Goal: Transaction & Acquisition: Obtain resource

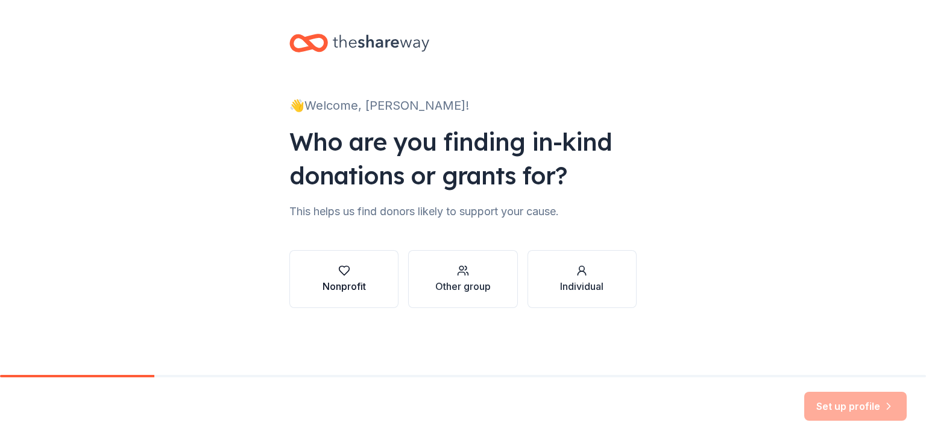
click at [344, 270] on icon "button" at bounding box center [344, 271] width 12 height 12
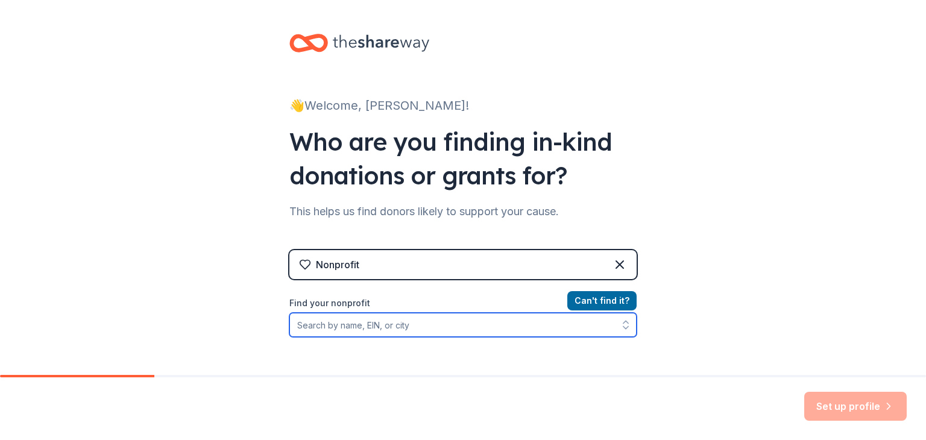
click at [460, 321] on input "Find your nonprofit" at bounding box center [463, 325] width 347 height 24
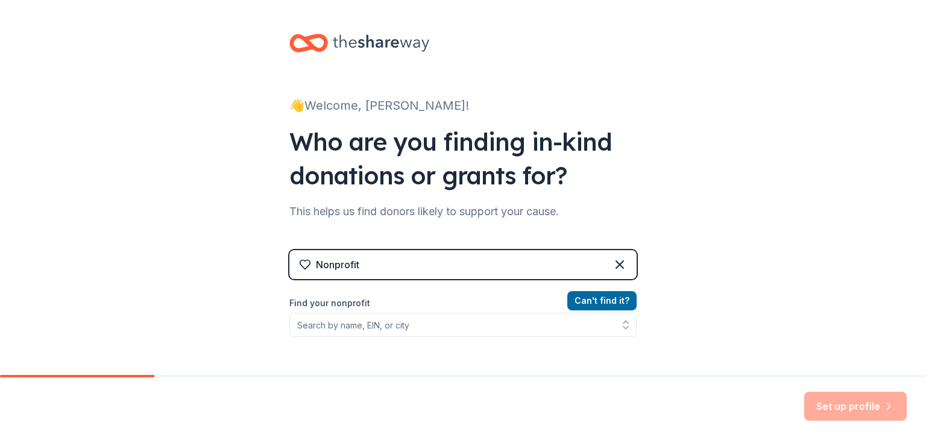
click at [434, 259] on div "Nonprofit" at bounding box center [463, 264] width 347 height 29
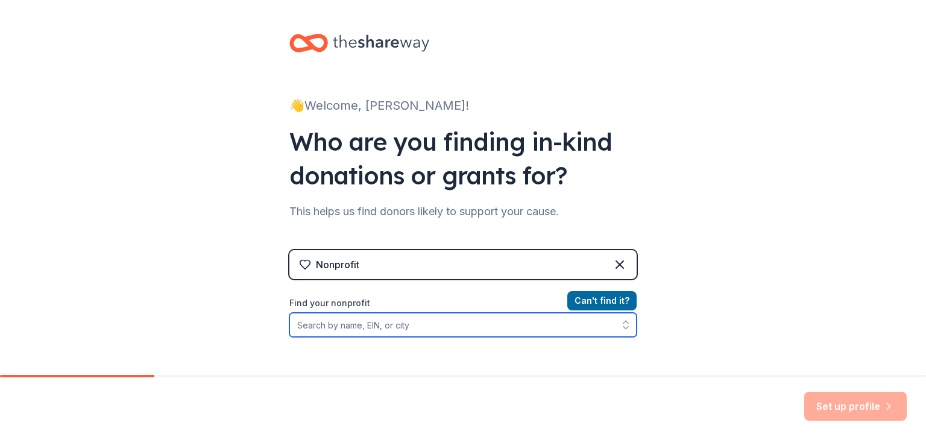
click at [386, 329] on input "Find your nonprofit" at bounding box center [463, 325] width 347 height 24
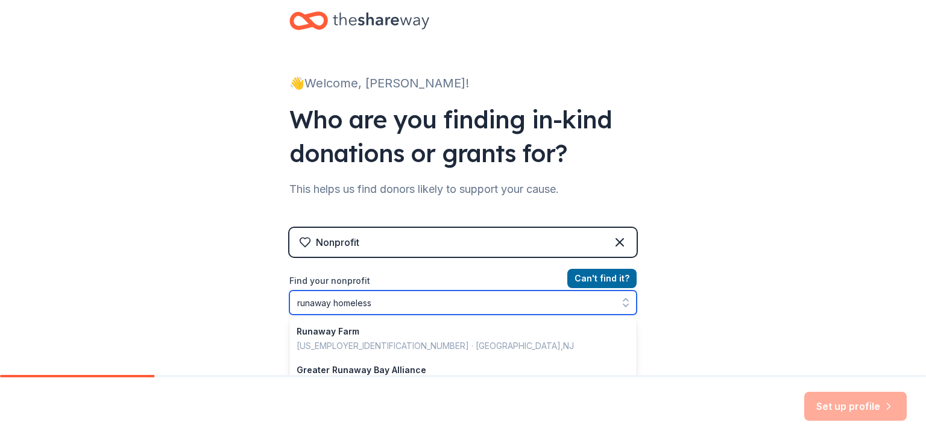
type input "runaway homeless"
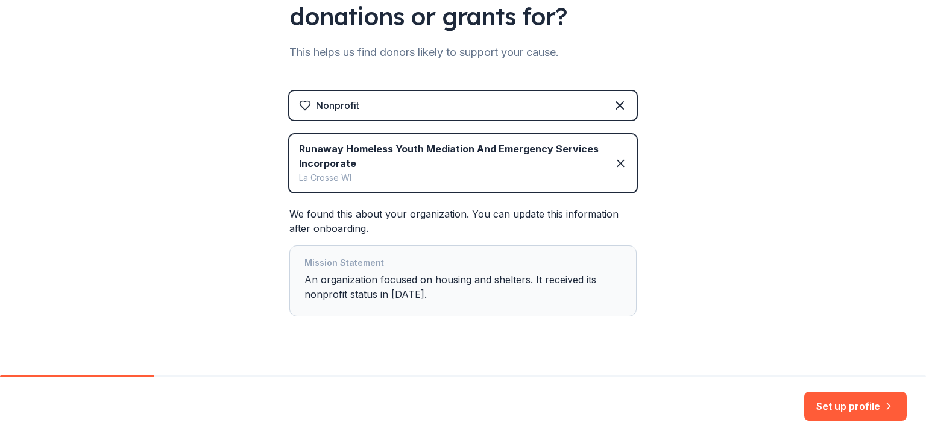
scroll to position [183, 0]
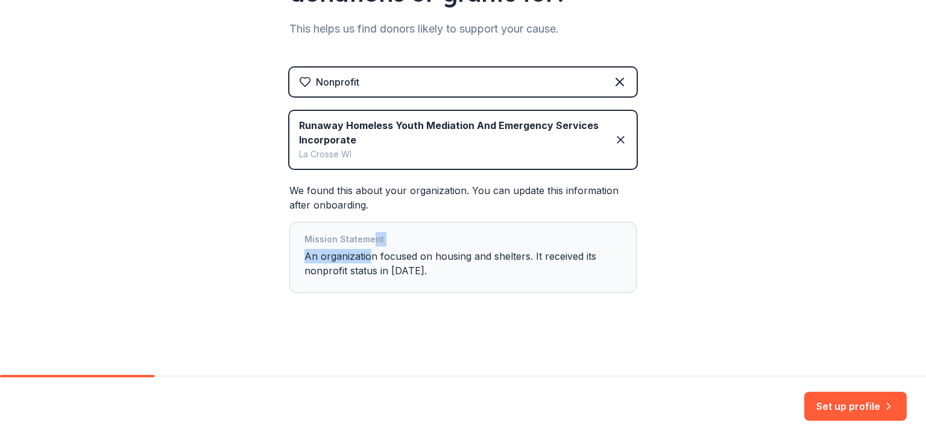
click at [366, 248] on div "Mission Statement An organization focused on housing and shelters. It received …" at bounding box center [463, 257] width 317 height 51
click at [387, 259] on div "Mission Statement An organization focused on housing and shelters. It received …" at bounding box center [463, 257] width 317 height 51
drag, startPoint x: 438, startPoint y: 266, endPoint x: 381, endPoint y: 265, distance: 56.7
click at [381, 265] on div "Mission Statement An organization focused on housing and shelters. It received …" at bounding box center [463, 257] width 317 height 51
click at [831, 407] on button "Set up profile" at bounding box center [856, 406] width 103 height 29
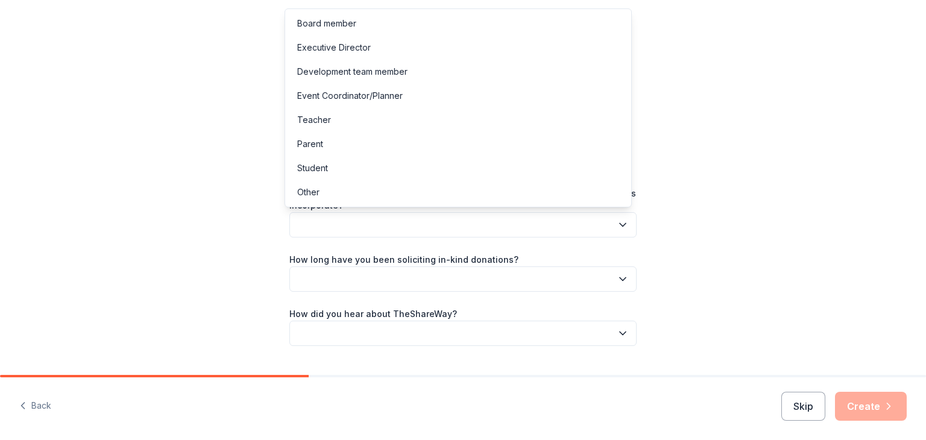
click at [539, 217] on button "button" at bounding box center [463, 224] width 347 height 25
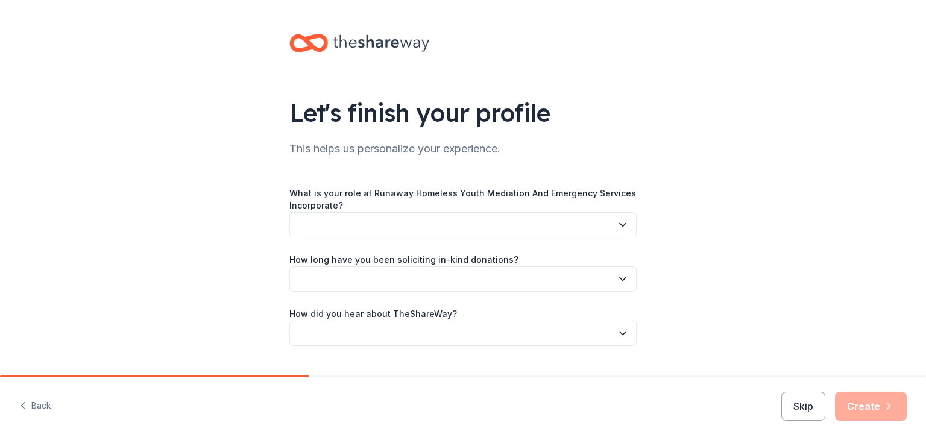
click at [620, 221] on icon "button" at bounding box center [623, 225] width 12 height 12
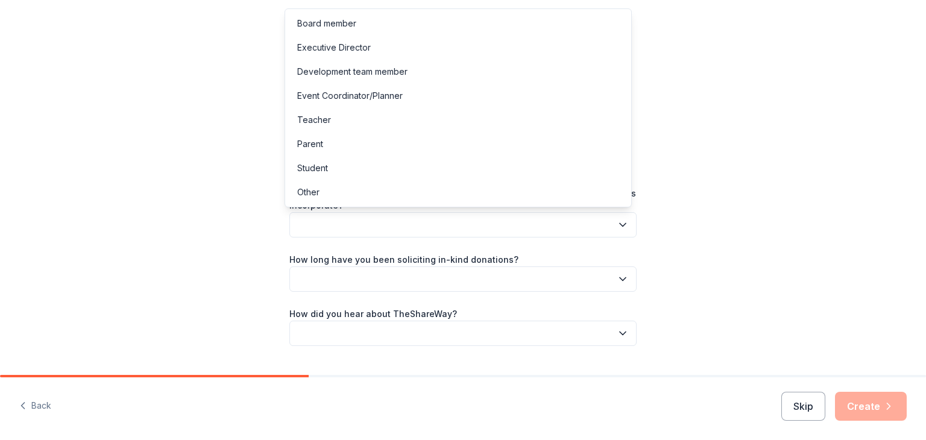
click at [618, 222] on icon "button" at bounding box center [623, 225] width 12 height 12
click at [329, 48] on div "Executive Director" at bounding box center [334, 47] width 74 height 14
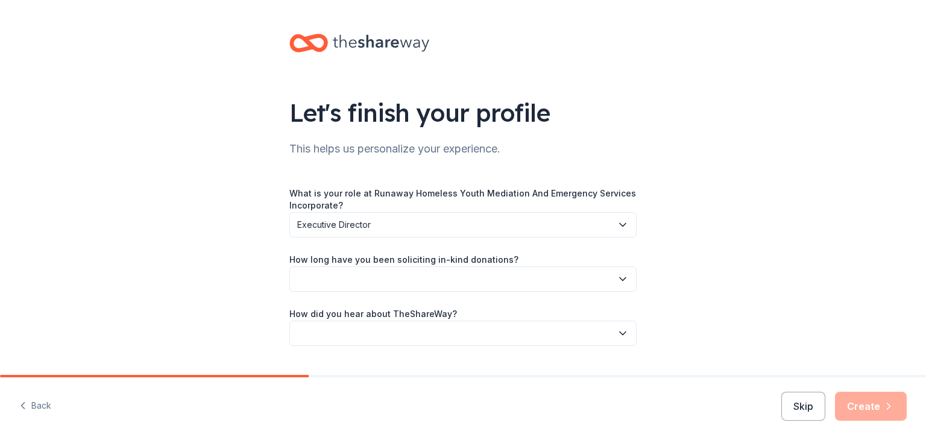
click at [620, 276] on icon "button" at bounding box center [623, 279] width 12 height 12
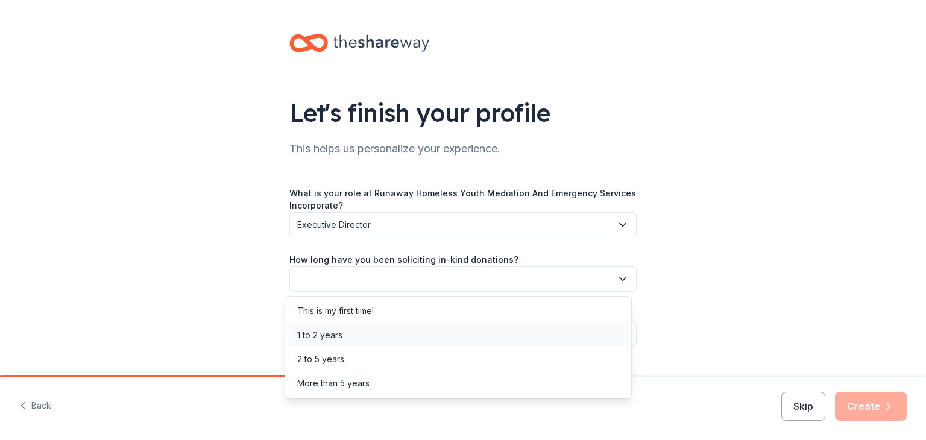
click at [319, 336] on div "1 to 2 years" at bounding box center [319, 335] width 45 height 14
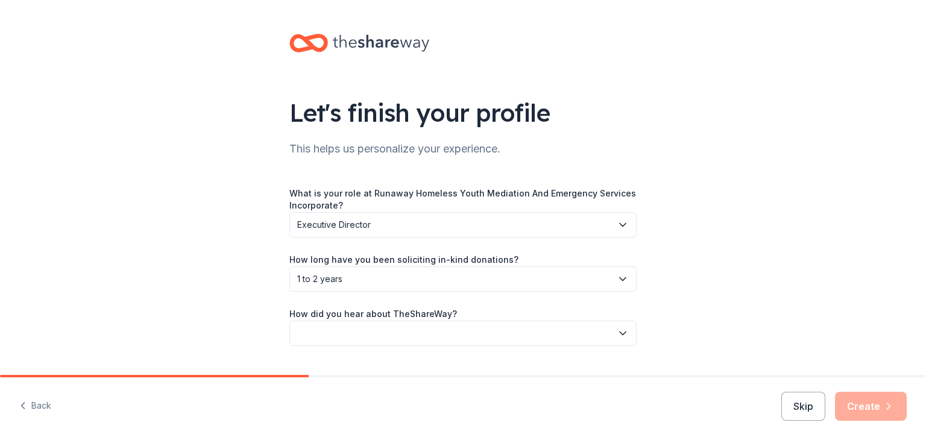
click at [617, 334] on icon "button" at bounding box center [623, 334] width 12 height 12
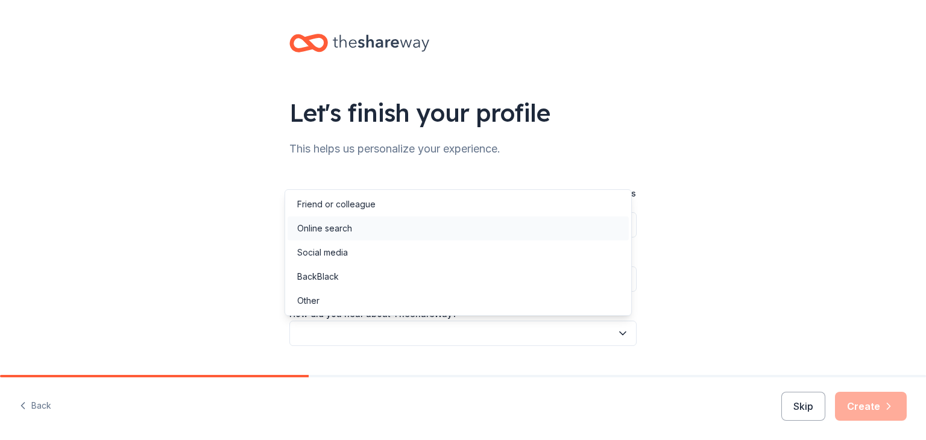
click at [314, 225] on div "Online search" at bounding box center [324, 228] width 55 height 14
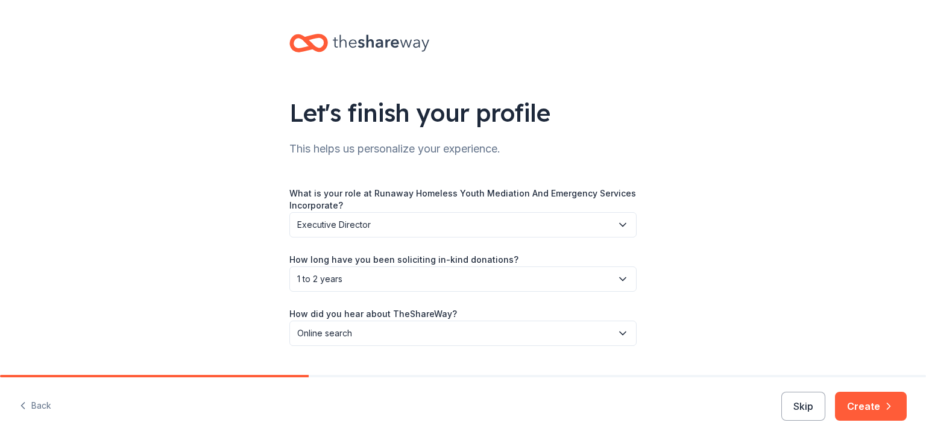
scroll to position [29, 0]
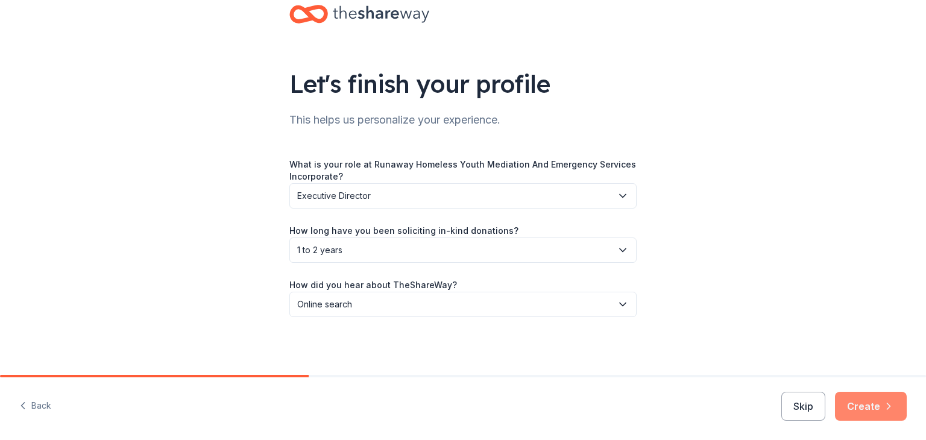
click at [860, 406] on button "Create" at bounding box center [871, 406] width 72 height 29
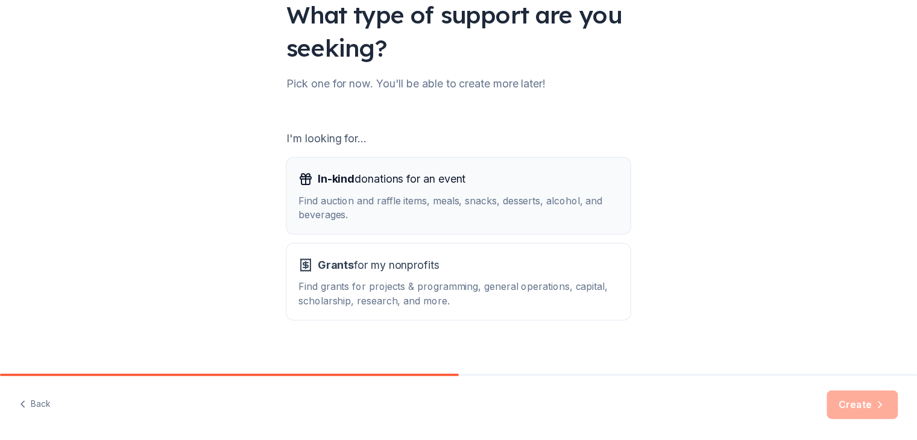
scroll to position [112, 0]
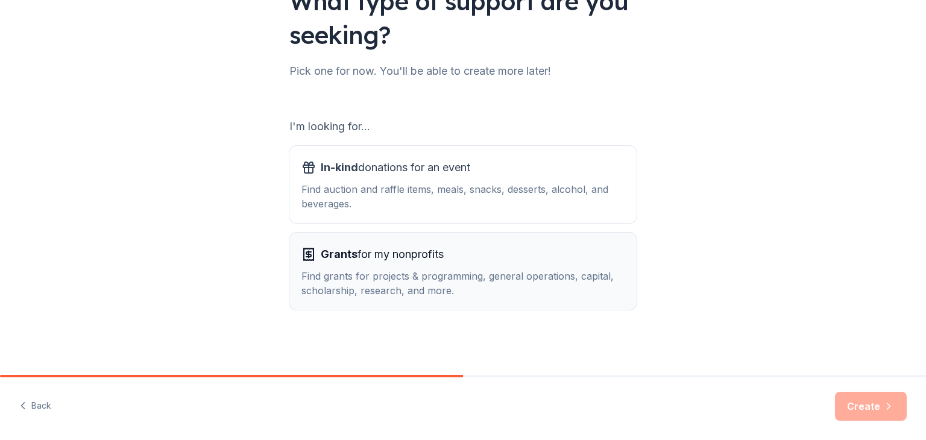
click at [423, 258] on span "Grants for my nonprofits" at bounding box center [382, 254] width 123 height 19
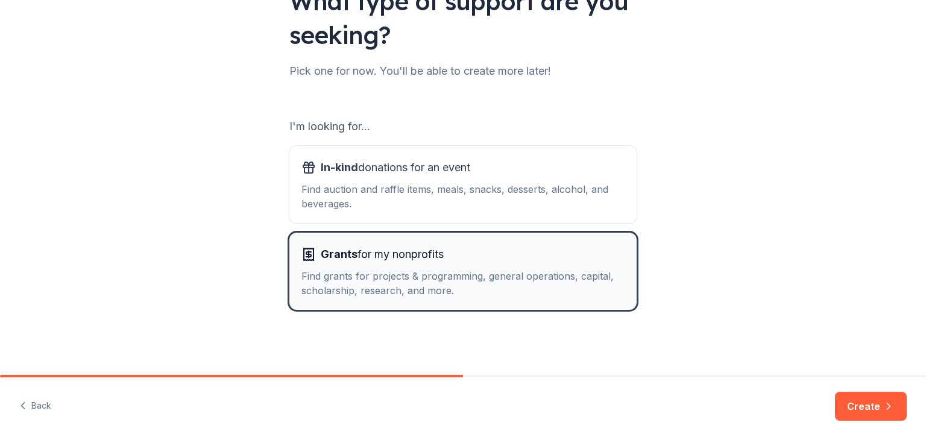
click at [425, 255] on span "Grants for my nonprofits" at bounding box center [382, 254] width 123 height 19
click at [413, 281] on div "Find grants for projects & programming, general operations, capital, scholarshi…" at bounding box center [463, 283] width 323 height 29
click at [398, 256] on span "Grants for my nonprofits" at bounding box center [382, 254] width 123 height 19
click at [364, 279] on div "Find grants for projects & programming, general operations, capital, scholarshi…" at bounding box center [463, 283] width 323 height 29
click at [853, 407] on button "Create" at bounding box center [871, 406] width 72 height 29
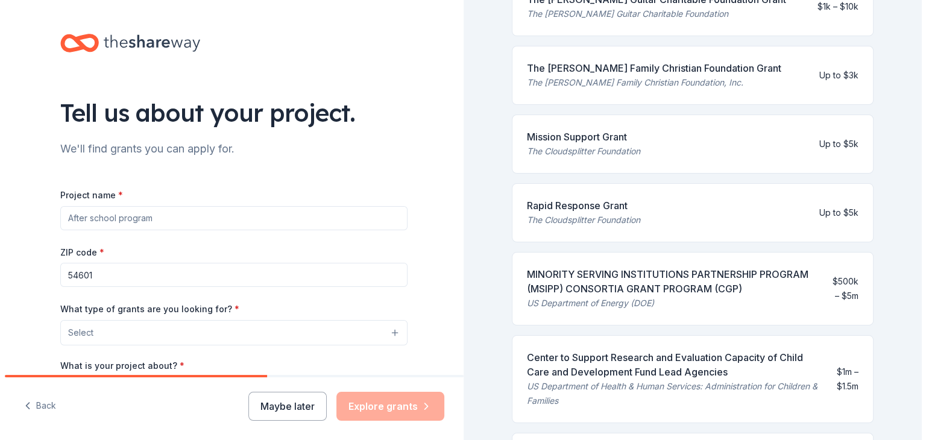
scroll to position [326, 0]
click at [622, 274] on div "MINORITY SERVING INSTITUTIONS PARTNERSHIP PROGRAM (MSIPP) CONSORTIA GRANT PROGR…" at bounding box center [668, 281] width 292 height 29
click at [622, 295] on div "MINORITY SERVING INSTITUTIONS PARTNERSHIP PROGRAM (MSIPP) CONSORTIA GRANT PROGR…" at bounding box center [668, 288] width 292 height 43
click at [624, 293] on div "MINORITY SERVING INSTITUTIONS PARTNERSHIP PROGRAM (MSIPP) CONSORTIA GRANT PROGR…" at bounding box center [668, 288] width 292 height 43
click at [232, 217] on input "Project name *" at bounding box center [228, 218] width 347 height 24
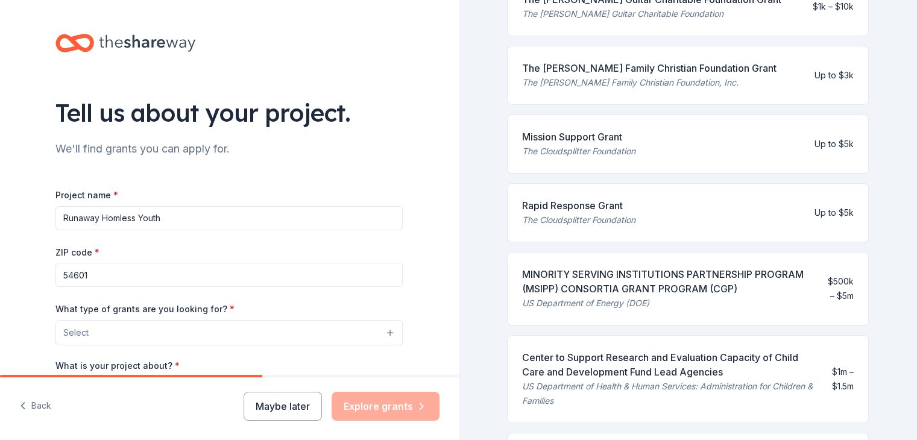
click at [130, 221] on input "Runaway Homless Youth" at bounding box center [228, 218] width 347 height 24
click at [115, 218] on input "Runaway Homlesss Youth" at bounding box center [228, 218] width 347 height 24
click at [137, 221] on input "Runaway Homelesss Youth" at bounding box center [228, 218] width 347 height 24
click at [168, 222] on input "Runaway Homeless Youth" at bounding box center [228, 218] width 347 height 24
type input "Runaway Homeless Youth Shelter"
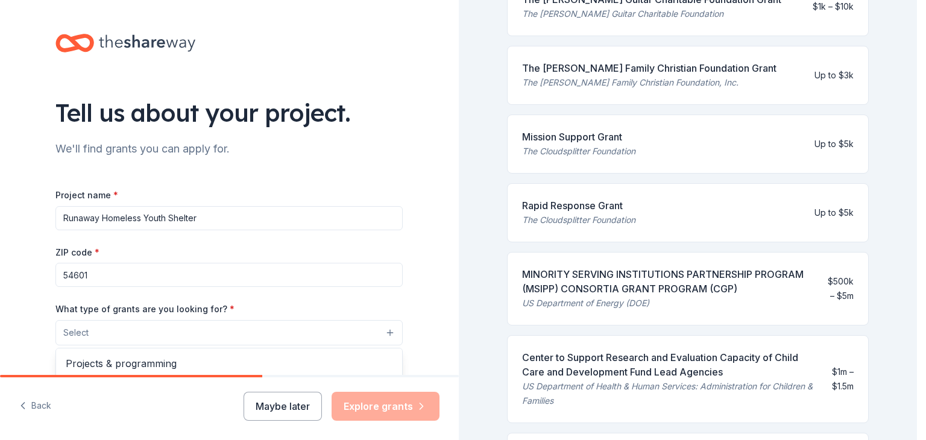
click at [84, 331] on button "Select" at bounding box center [228, 332] width 347 height 25
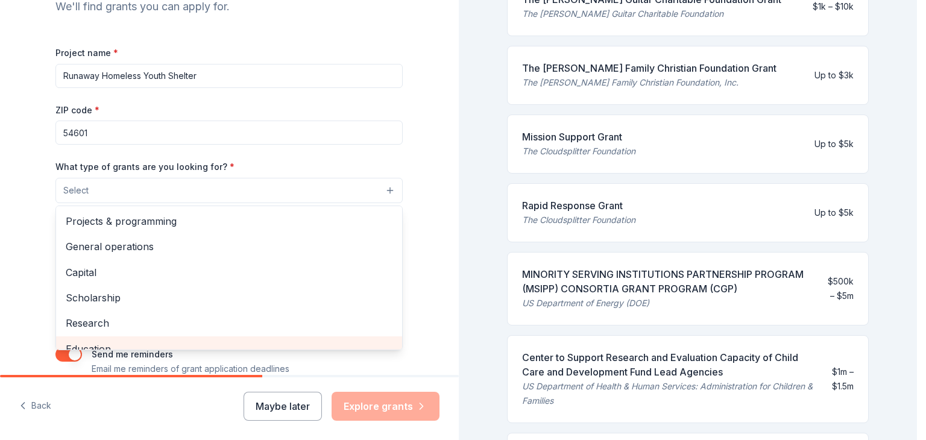
scroll to position [0, 0]
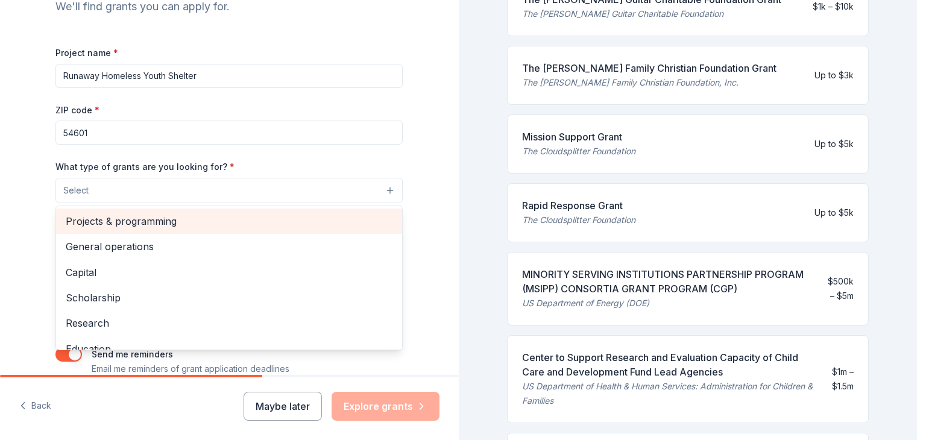
click at [128, 222] on span "Projects & programming" at bounding box center [229, 222] width 327 height 16
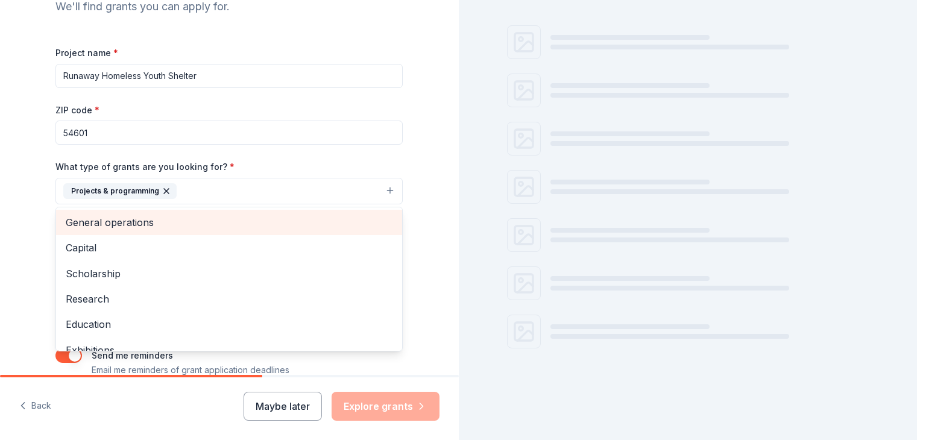
scroll to position [95, 0]
click at [116, 223] on span "General operations" at bounding box center [229, 223] width 327 height 16
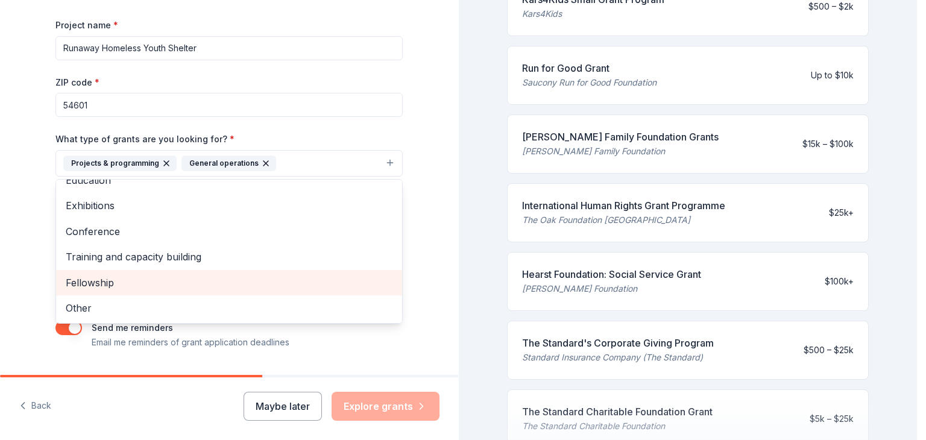
scroll to position [171, 0]
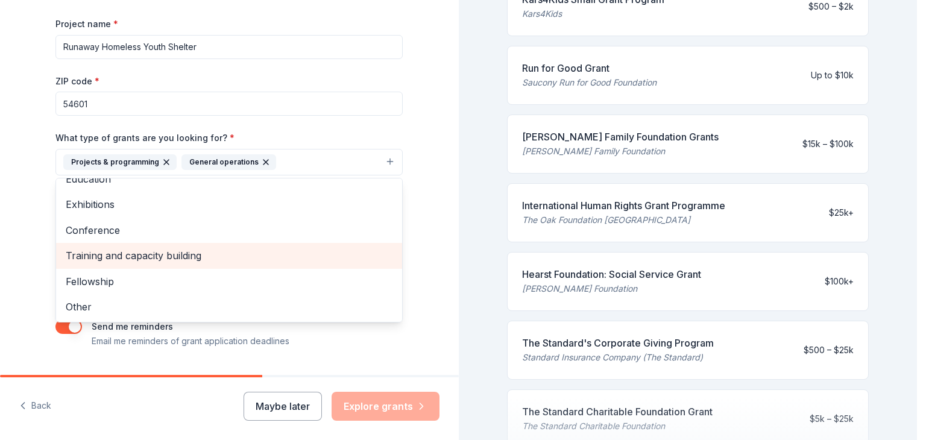
click at [112, 254] on span "Training and capacity building" at bounding box center [229, 256] width 327 height 16
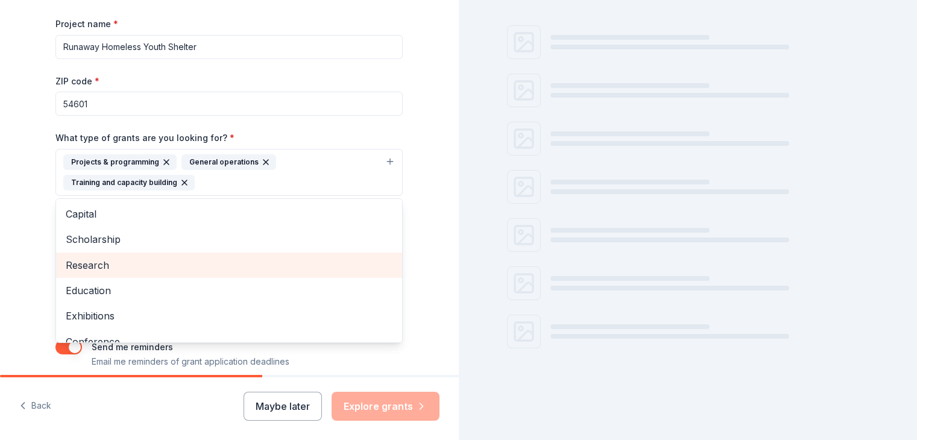
scroll to position [326, 0]
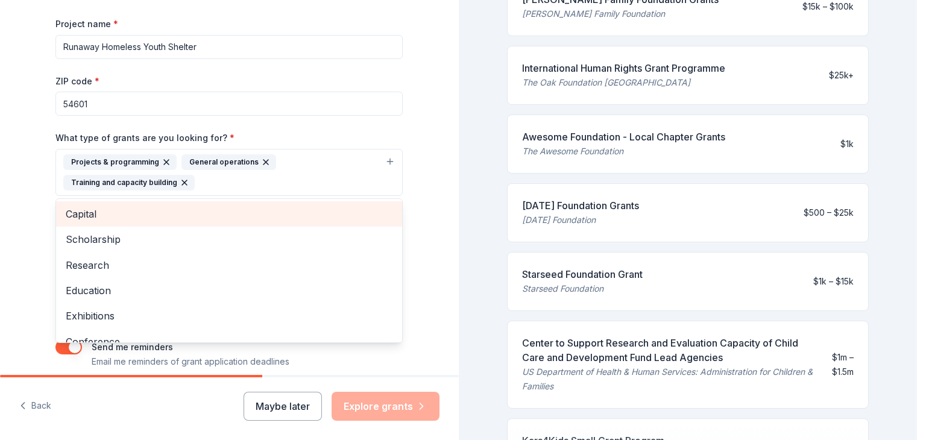
click at [83, 212] on span "Capital" at bounding box center [229, 214] width 327 height 16
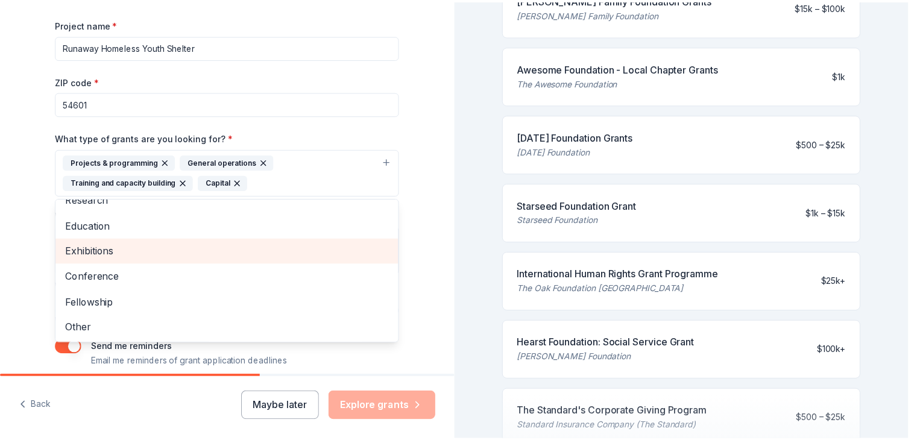
scroll to position [223, 0]
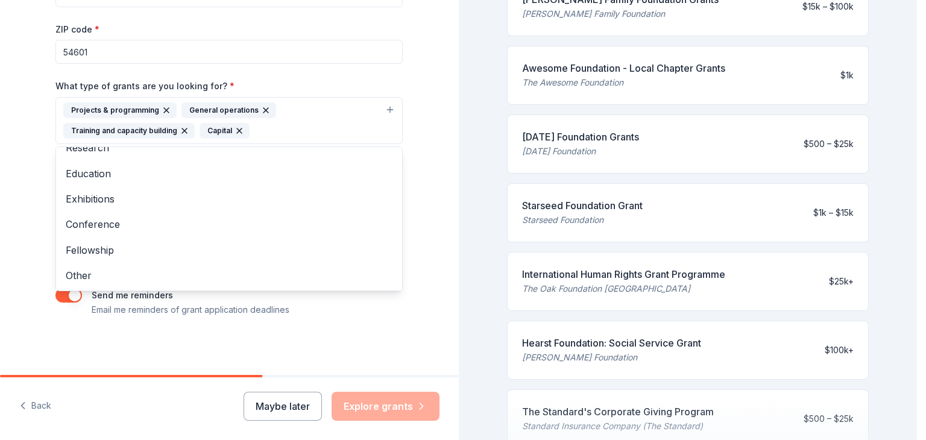
click at [391, 407] on div "Tell us about your project. We'll find grants you can apply for. Project name *…" at bounding box center [229, 220] width 459 height 440
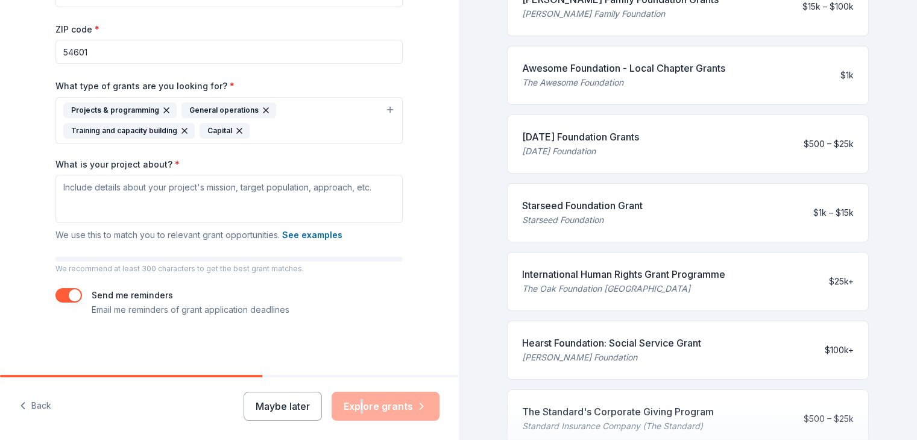
click at [365, 404] on div "Maybe later Explore grants" at bounding box center [342, 406] width 196 height 29
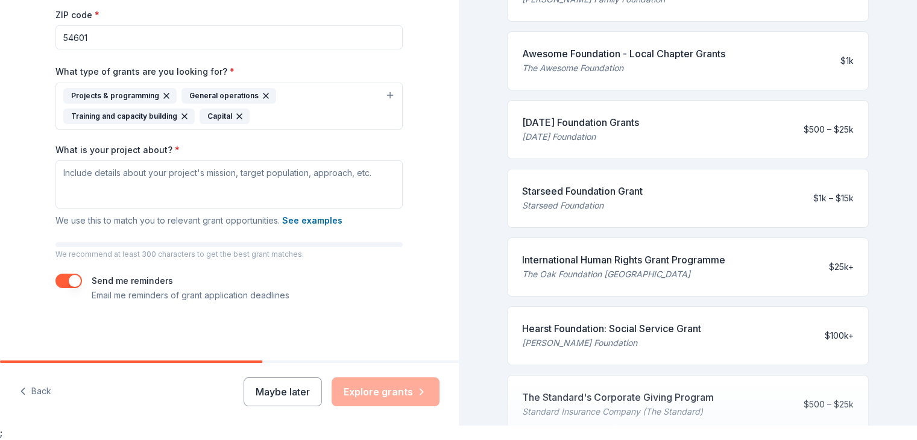
click at [369, 397] on div "Maybe later Explore grants" at bounding box center [342, 392] width 196 height 29
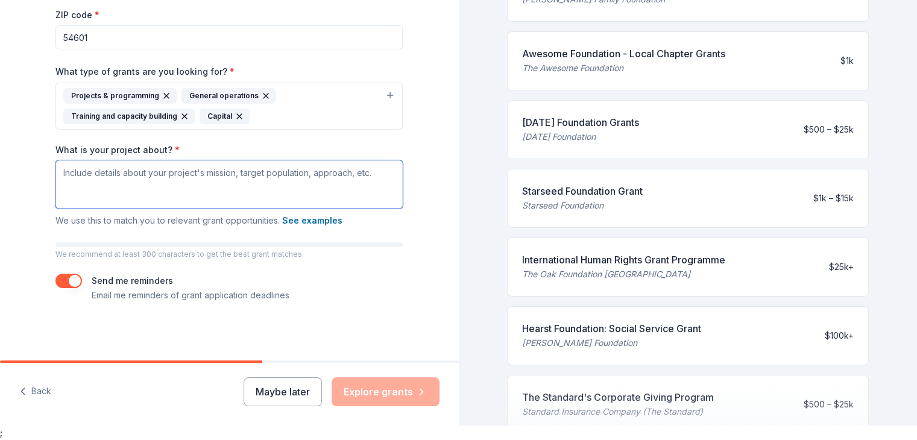
click at [65, 169] on textarea "What is your project about? *" at bounding box center [228, 184] width 347 height 48
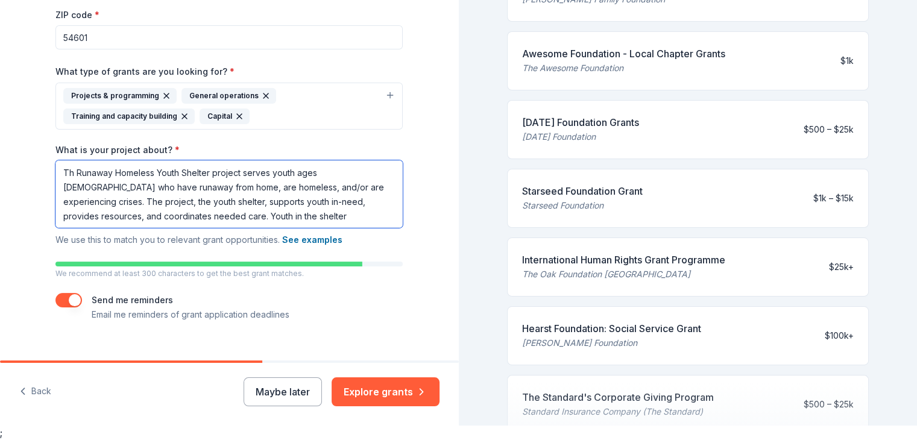
click at [75, 198] on textarea "Th Runaway Homeless Youth Shelter project serves youth ages 12-17 who have runa…" at bounding box center [228, 194] width 347 height 68
click at [85, 202] on textarea "Th Runaway Homeless Youth Shelter project serves youth ages 12-17 who have runa…" at bounding box center [228, 194] width 347 height 68
click at [122, 206] on textarea "Th Runaway Homeless Youth Shelter project serves youth ages 12-17 who have runa…" at bounding box center [228, 194] width 347 height 68
click at [292, 204] on textarea "Th Runaway Homeless Youth Shelter project serves youth ages 12-17 who have runa…" at bounding box center [228, 194] width 347 height 68
drag, startPoint x: 107, startPoint y: 215, endPoint x: 53, endPoint y: 216, distance: 54.3
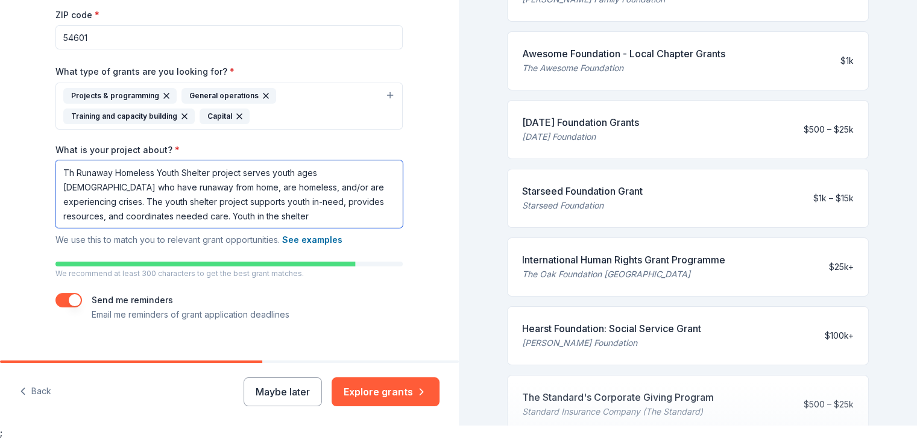
click at [55, 216] on textarea "Th Runaway Homeless Youth Shelter project serves youth ages 12-17 who have runa…" at bounding box center [228, 194] width 347 height 68
click at [285, 201] on textarea "Th Runaway Homeless Youth Shelter project serves youth ages 12-17 who have runa…" at bounding box center [228, 194] width 347 height 68
drag, startPoint x: 270, startPoint y: 213, endPoint x: 183, endPoint y: 214, distance: 86.3
click at [183, 214] on textarea "Th Runaway Homeless Youth Shelter project serves youth ages 12-17 who have runa…" at bounding box center [228, 194] width 347 height 68
type textarea "Th Runaway Homeless Youth Shelter project serves youth ages 12-17 who have runa…"
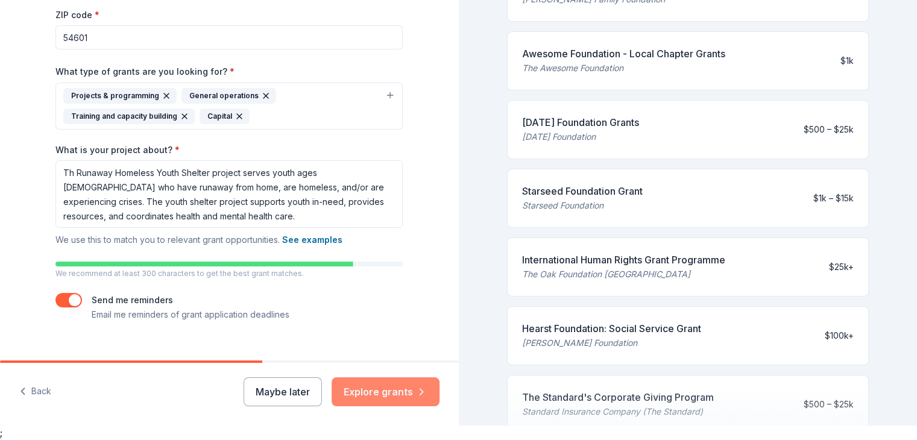
click at [392, 391] on button "Explore grants" at bounding box center [386, 392] width 108 height 29
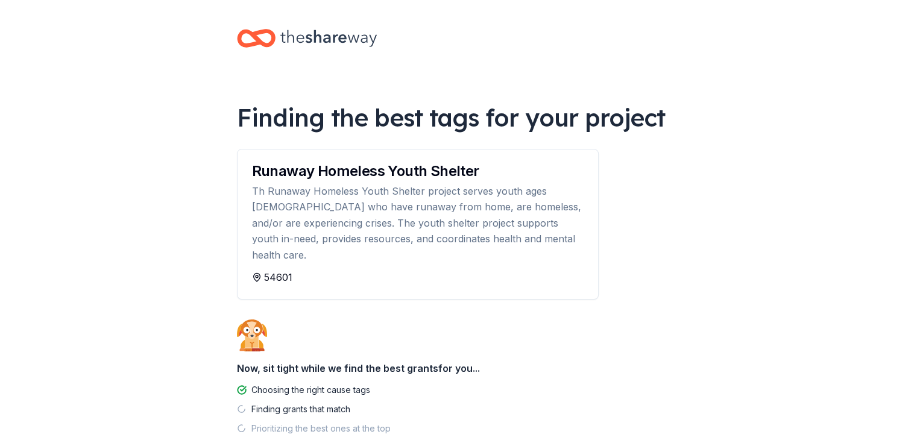
scroll to position [60, 0]
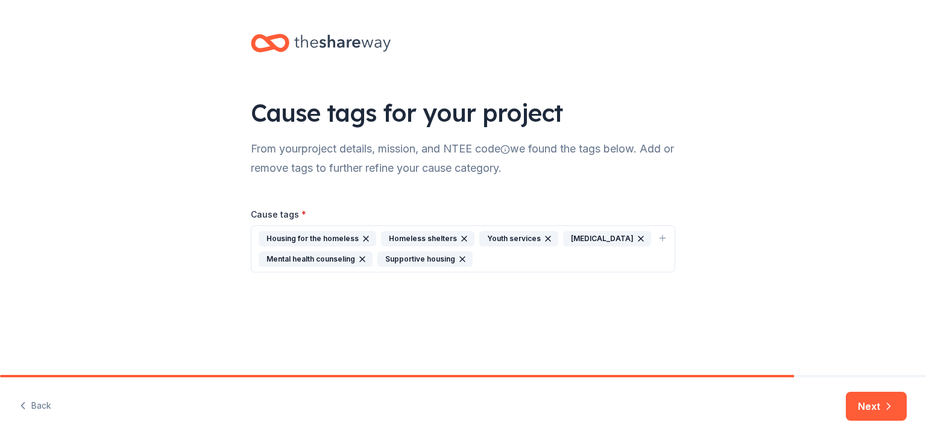
drag, startPoint x: 411, startPoint y: 237, endPoint x: 435, endPoint y: 237, distance: 24.7
click at [411, 237] on div "Homeless shelters" at bounding box center [427, 239] width 93 height 16
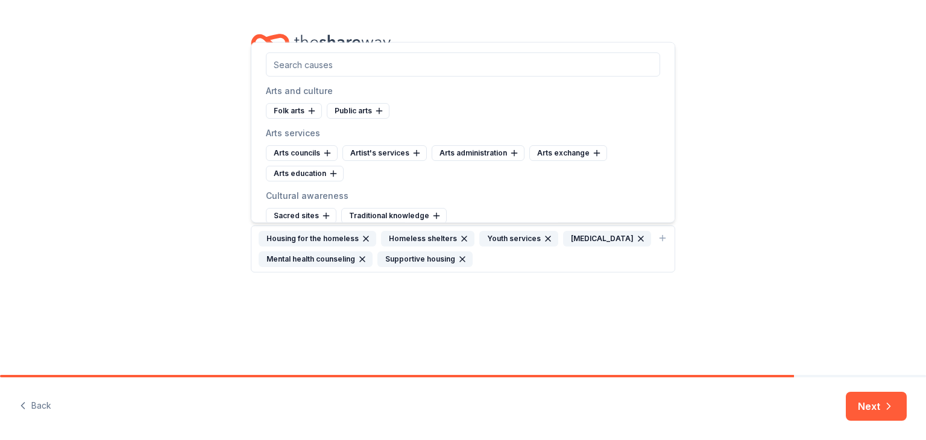
click at [490, 239] on div "Youth services" at bounding box center [518, 239] width 79 height 16
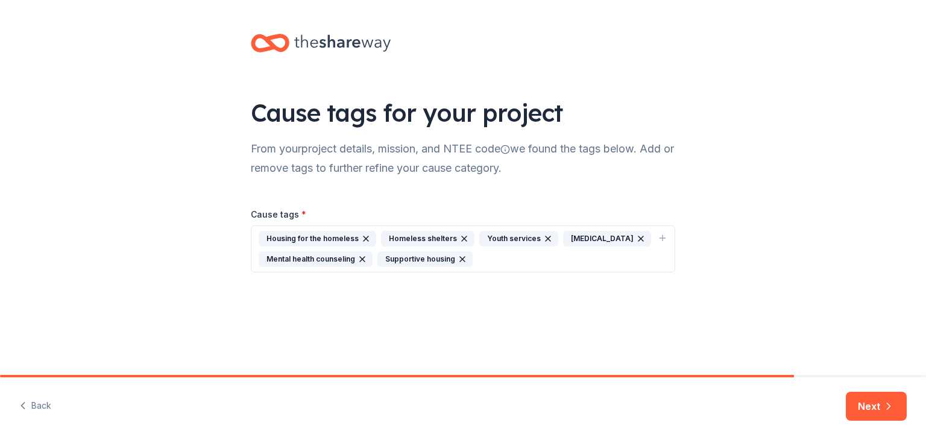
click at [425, 237] on div "Homeless shelters" at bounding box center [427, 239] width 93 height 16
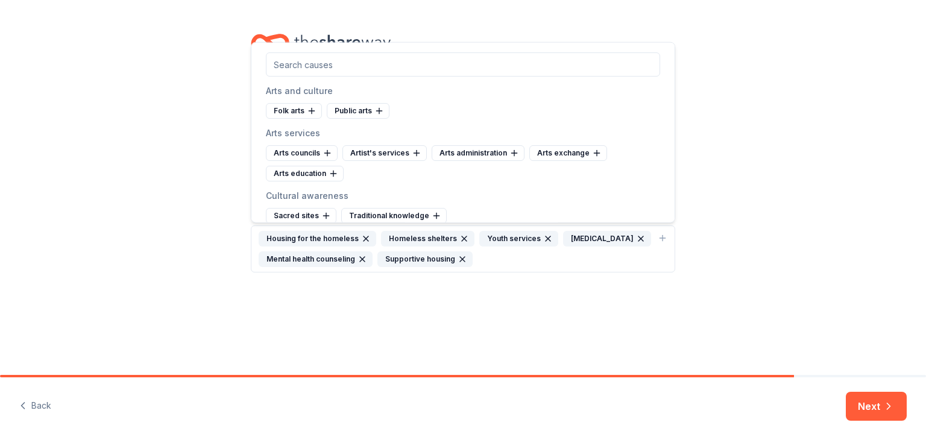
click at [426, 236] on div "Homeless shelters" at bounding box center [427, 239] width 93 height 16
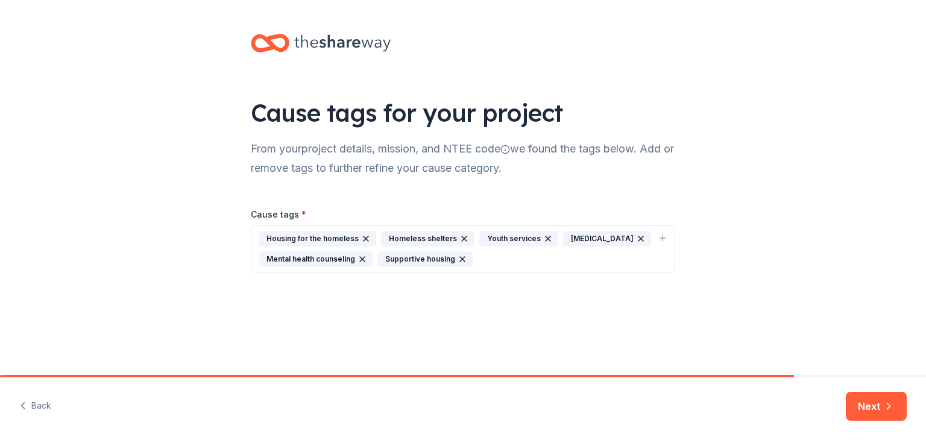
click at [426, 236] on div "Homeless shelters" at bounding box center [427, 239] width 93 height 16
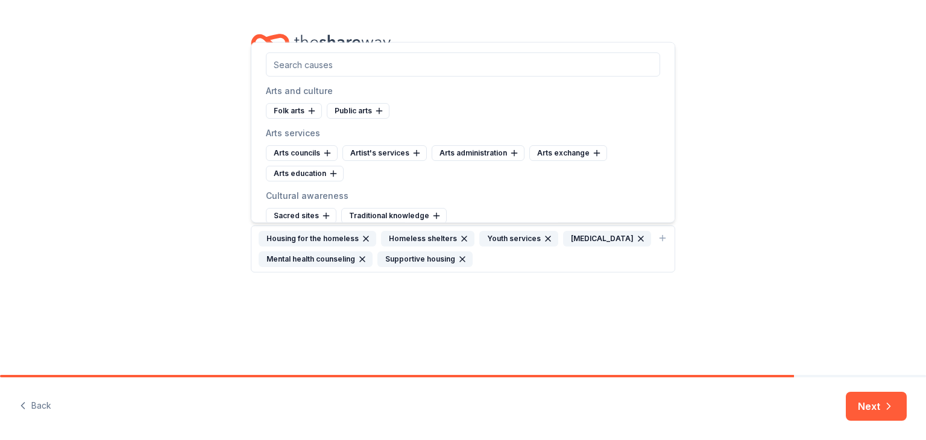
click at [344, 61] on input "text" at bounding box center [463, 64] width 394 height 24
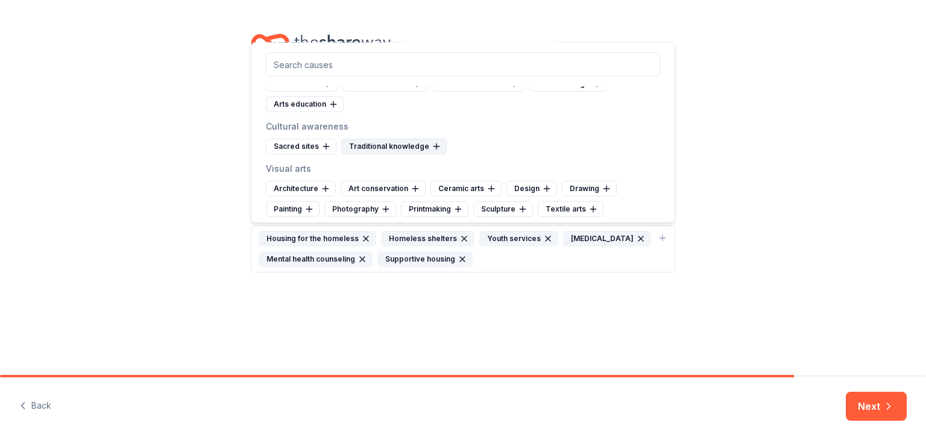
scroll to position [74, 0]
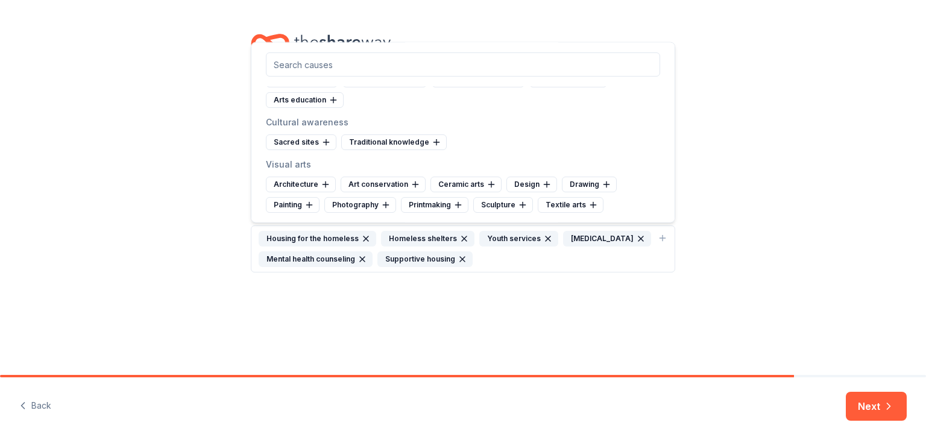
click at [366, 141] on div "Traditional knowledge" at bounding box center [394, 143] width 106 height 16
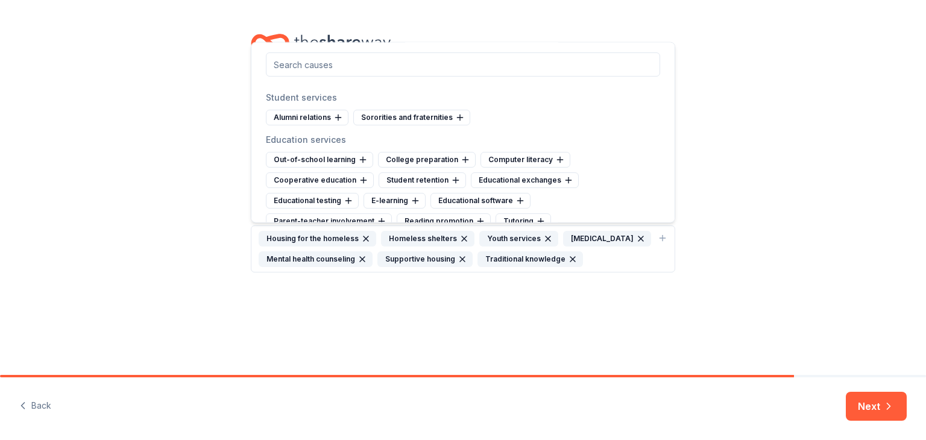
scroll to position [811, 0]
click at [347, 151] on div "Out-of-school learning" at bounding box center [319, 159] width 107 height 16
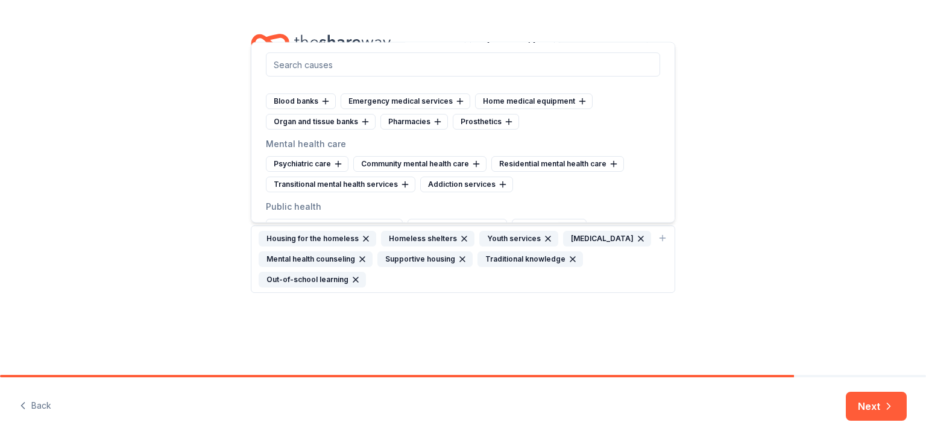
scroll to position [1664, 0]
click at [431, 157] on div "Community mental health care" at bounding box center [419, 165] width 133 height 16
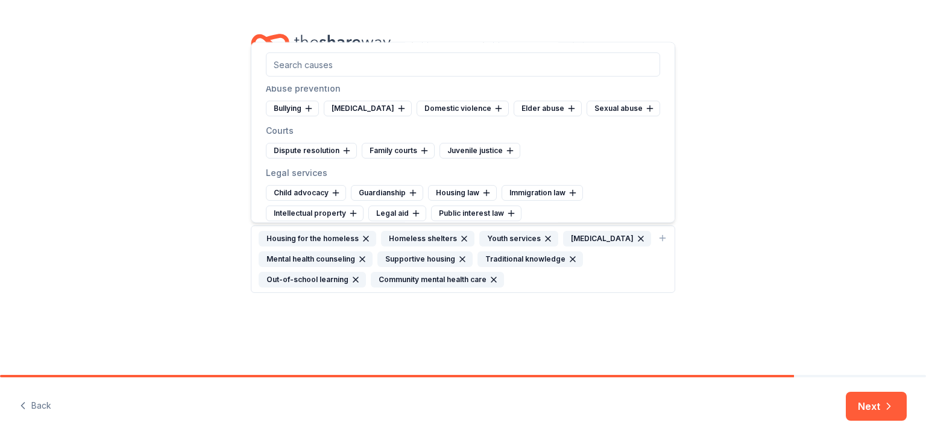
scroll to position [2953, 0]
click at [293, 102] on div "Bullying" at bounding box center [292, 109] width 53 height 16
click at [303, 104] on div "Child abuse" at bounding box center [310, 109] width 88 height 16
click at [321, 103] on div "Domestic violence" at bounding box center [312, 109] width 92 height 16
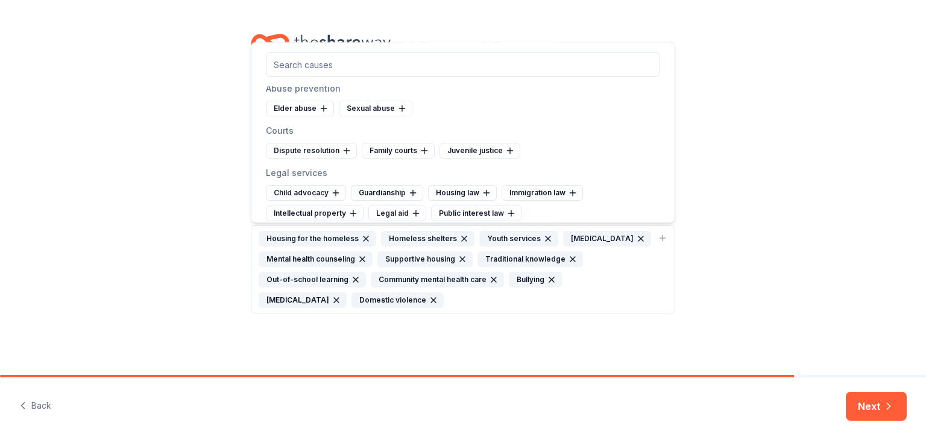
click at [362, 102] on div "Sexual abuse" at bounding box center [376, 109] width 74 height 16
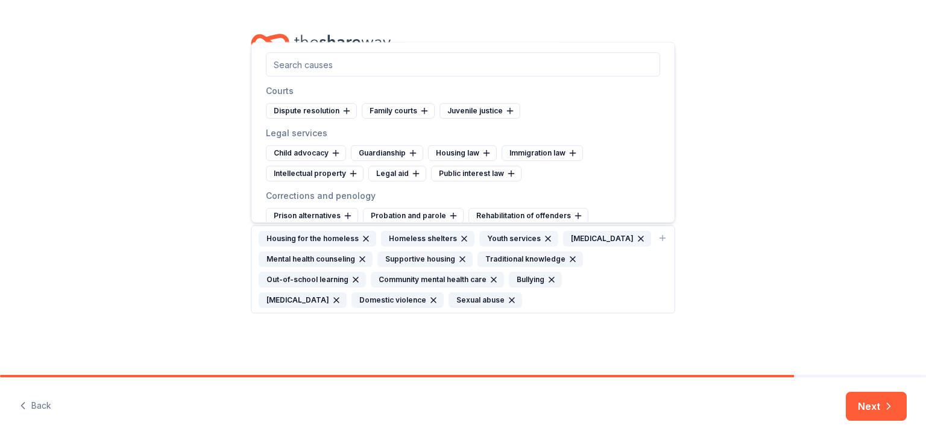
scroll to position [2992, 0]
click at [462, 104] on div "Juvenile justice" at bounding box center [480, 112] width 81 height 16
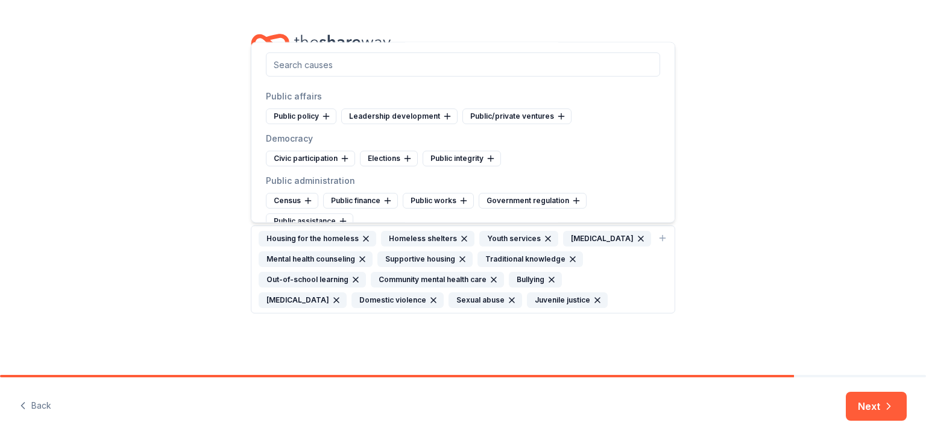
scroll to position [3302, 0]
click at [356, 142] on div "Democracy Civic participation Elections Public integrity" at bounding box center [463, 149] width 394 height 35
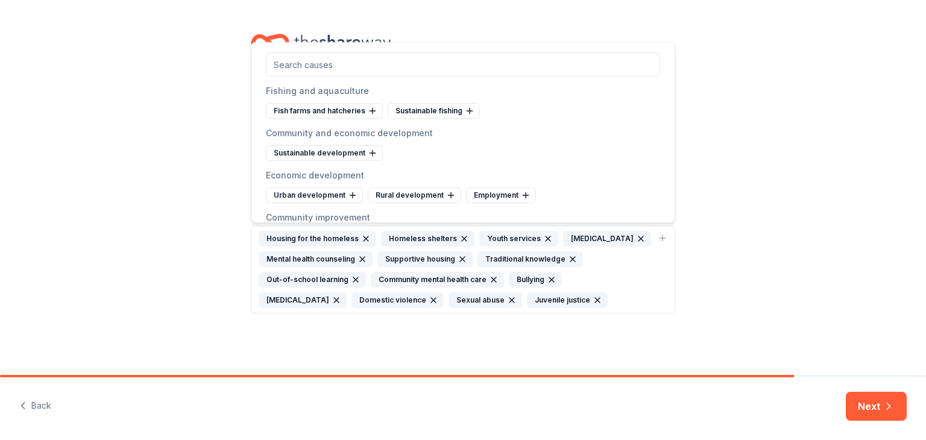
scroll to position [3802, 0]
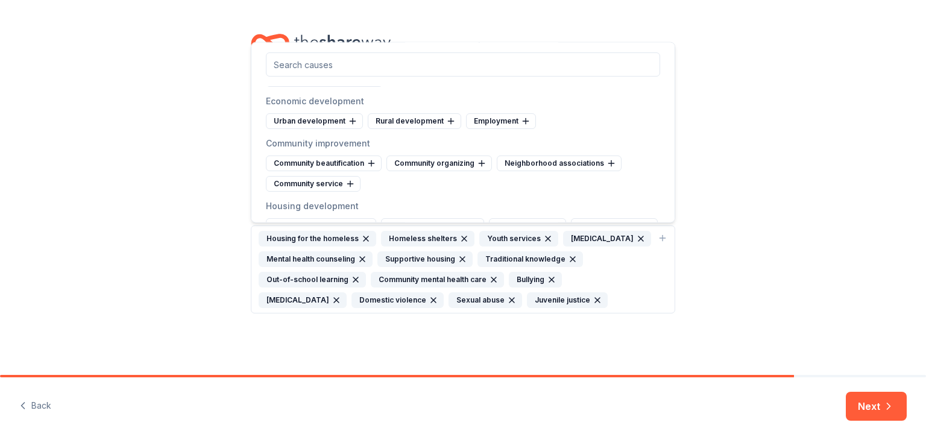
click at [331, 176] on div "Community service" at bounding box center [313, 184] width 95 height 16
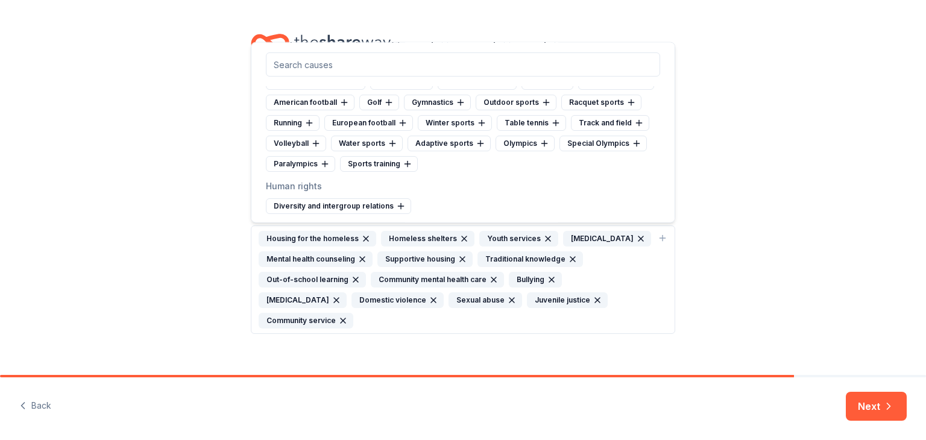
scroll to position [4489, 0]
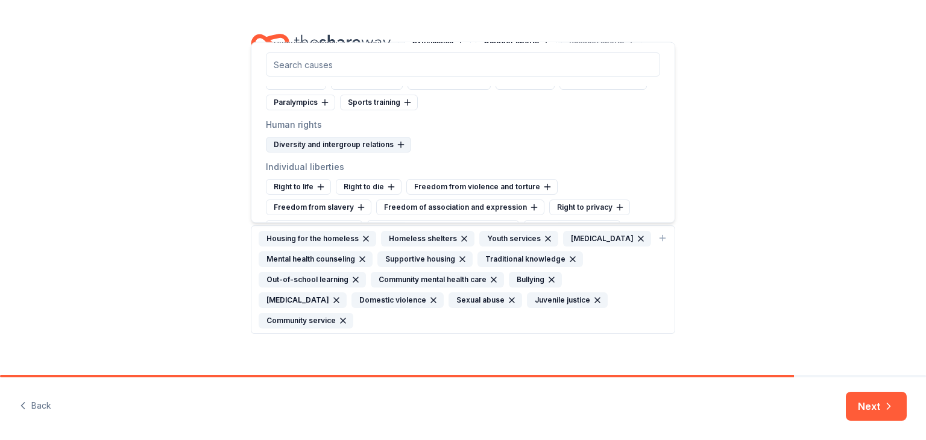
click at [376, 137] on div "Diversity and intergroup relations" at bounding box center [338, 145] width 145 height 16
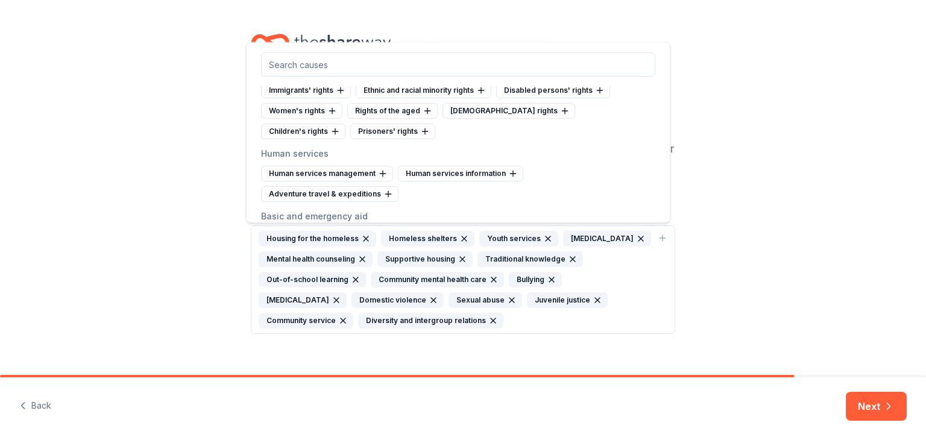
scroll to position [4732, 0]
click at [413, 165] on div "Human services information" at bounding box center [460, 173] width 125 height 16
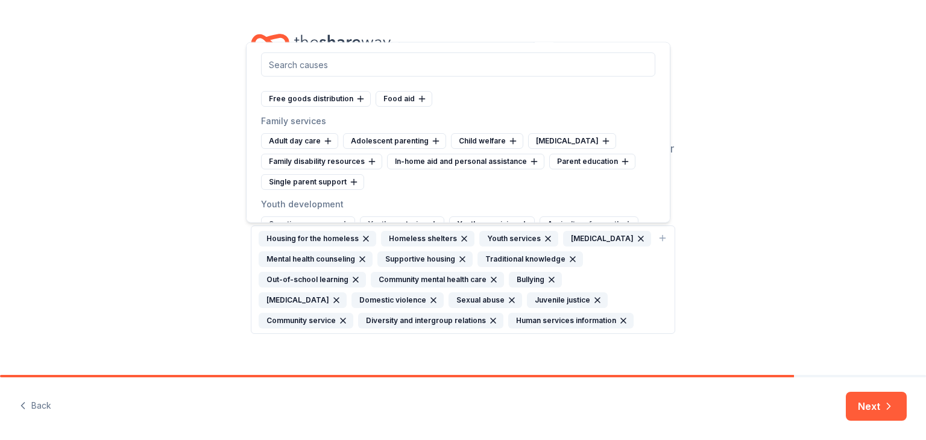
scroll to position [4870, 0]
click at [478, 132] on div "Child welfare" at bounding box center [487, 140] width 72 height 16
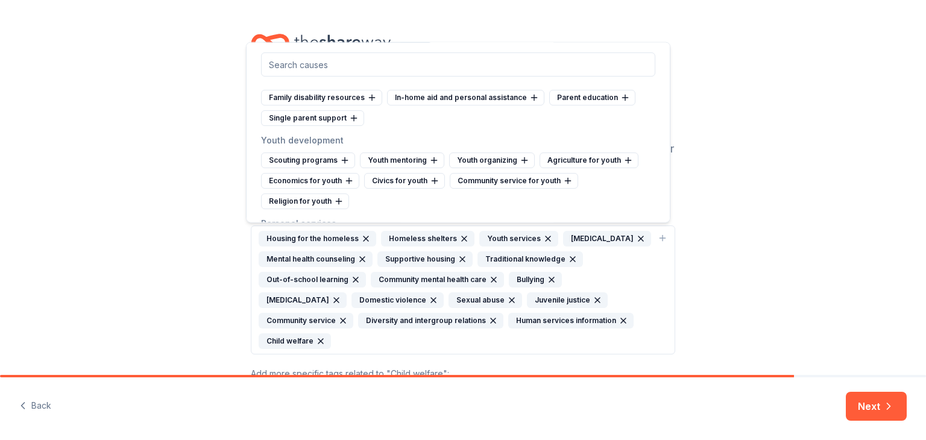
scroll to position [4934, 0]
click at [413, 151] on div "Youth mentoring" at bounding box center [402, 159] width 84 height 16
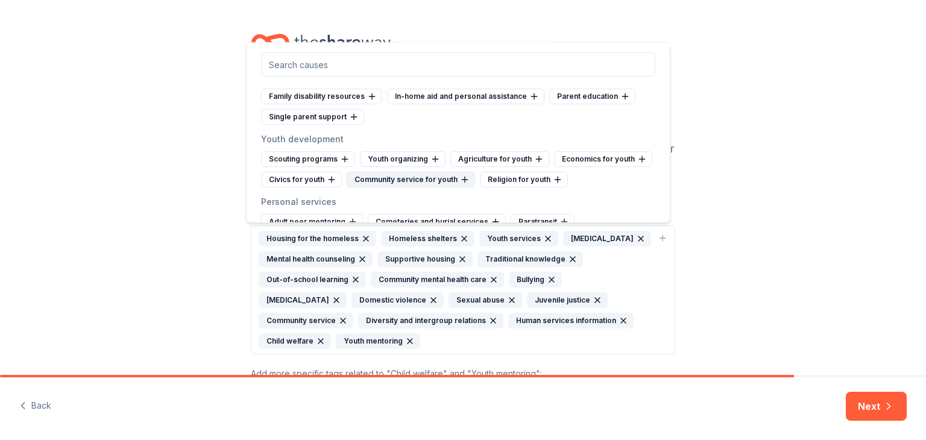
click at [439, 172] on div "Community service for youth" at bounding box center [411, 180] width 128 height 16
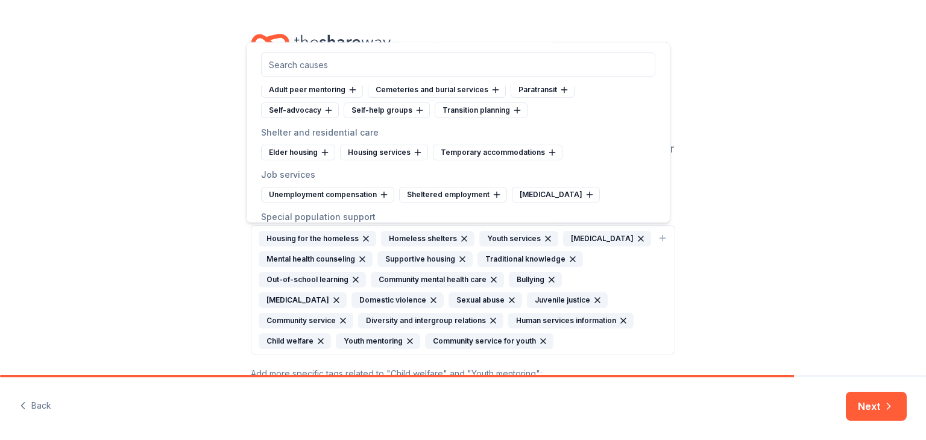
scroll to position [5066, 0]
click at [458, 144] on div "Temporary accommodations" at bounding box center [498, 152] width 130 height 16
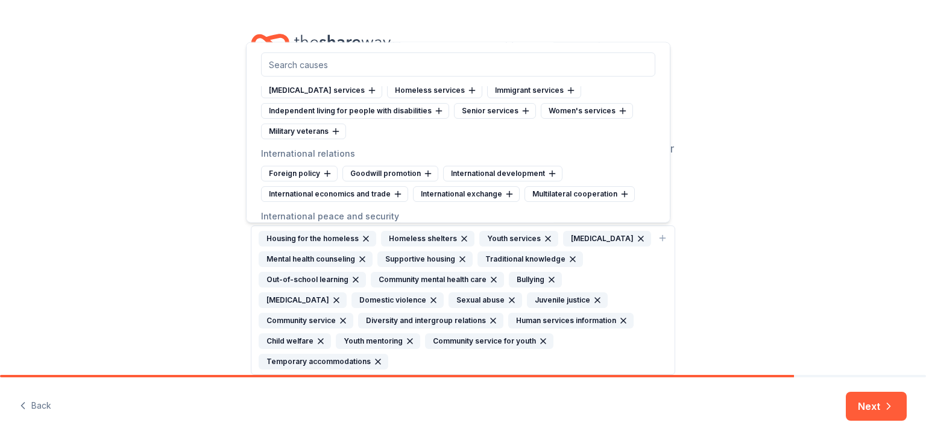
scroll to position [5223, 0]
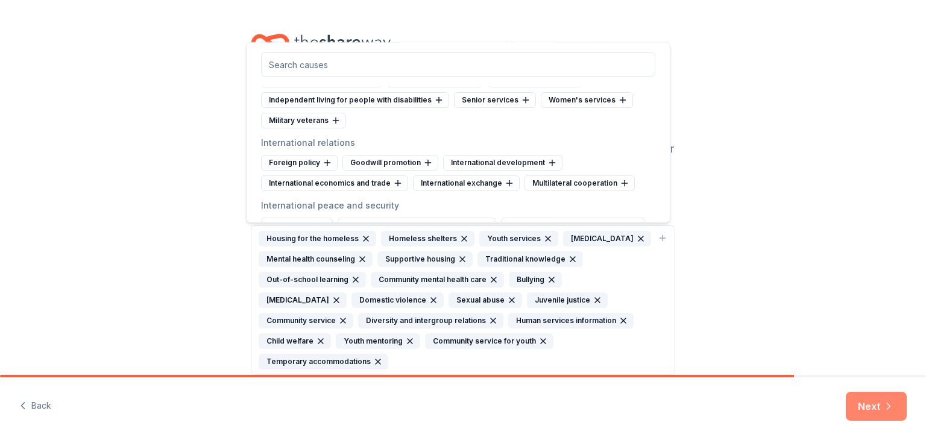
click at [866, 408] on button "Next" at bounding box center [876, 406] width 61 height 29
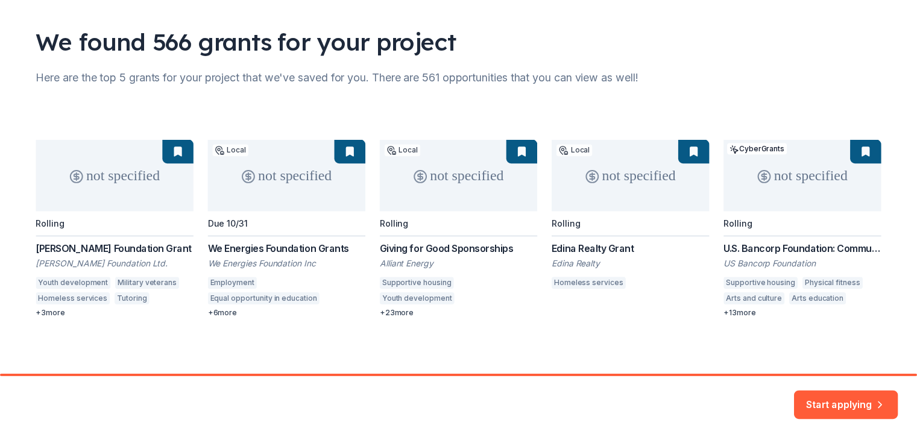
scroll to position [75, 0]
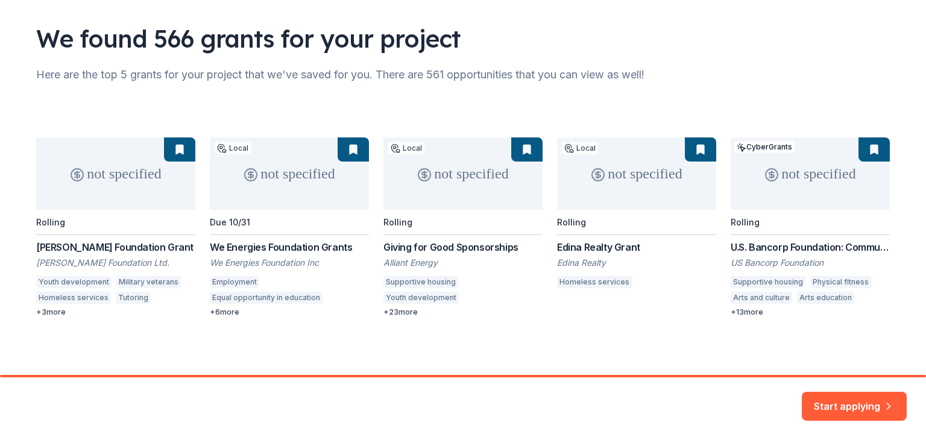
click at [113, 171] on div "not specified Rolling Sonnentag Foundation Grant Sonnentag Foundation Ltd. Yout…" at bounding box center [463, 228] width 854 height 180
click at [94, 248] on div "not specified Rolling Sonnentag Foundation Grant Sonnentag Foundation Ltd. Yout…" at bounding box center [463, 228] width 854 height 180
click at [97, 179] on div "not specified Rolling Sonnentag Foundation Grant Sonnentag Foundation Ltd. Yout…" at bounding box center [463, 228] width 854 height 180
click at [48, 312] on div "not specified Rolling Sonnentag Foundation Grant Sonnentag Foundation Ltd. Yout…" at bounding box center [463, 228] width 854 height 180
click at [169, 149] on div "not specified Rolling Sonnentag Foundation Grant Sonnentag Foundation Ltd. Yout…" at bounding box center [463, 228] width 854 height 180
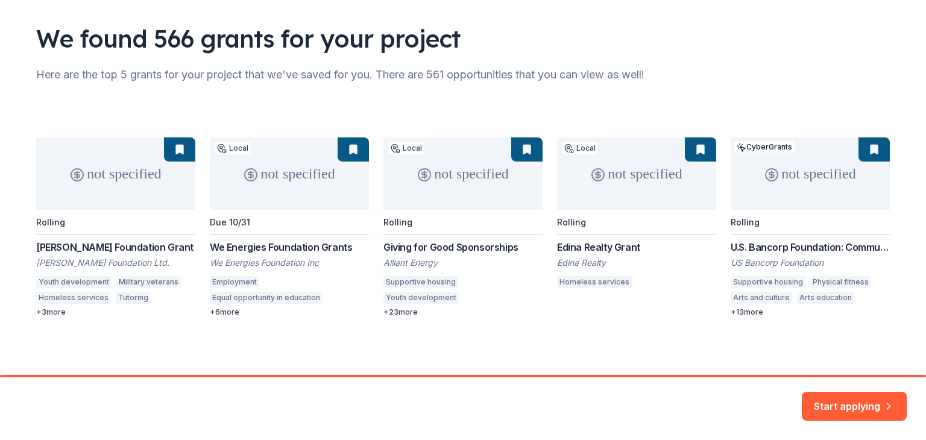
click at [174, 148] on div "not specified Rolling Sonnentag Foundation Grant Sonnentag Foundation Ltd. Yout…" at bounding box center [463, 228] width 854 height 180
click at [173, 165] on div "not specified Rolling Sonnentag Foundation Grant Sonnentag Foundation Ltd. Yout…" at bounding box center [463, 228] width 854 height 180
click at [165, 136] on div "not specified Rolling Sonnentag Foundation Grant Sonnentag Foundation Ltd. Yout…" at bounding box center [463, 205] width 854 height 223
click at [507, 153] on div "not specified Rolling Sonnentag Foundation Grant Sonnentag Foundation Ltd. Yout…" at bounding box center [463, 228] width 854 height 180
click at [467, 259] on div "not specified Rolling Sonnentag Foundation Grant Sonnentag Foundation Ltd. Yout…" at bounding box center [463, 228] width 854 height 180
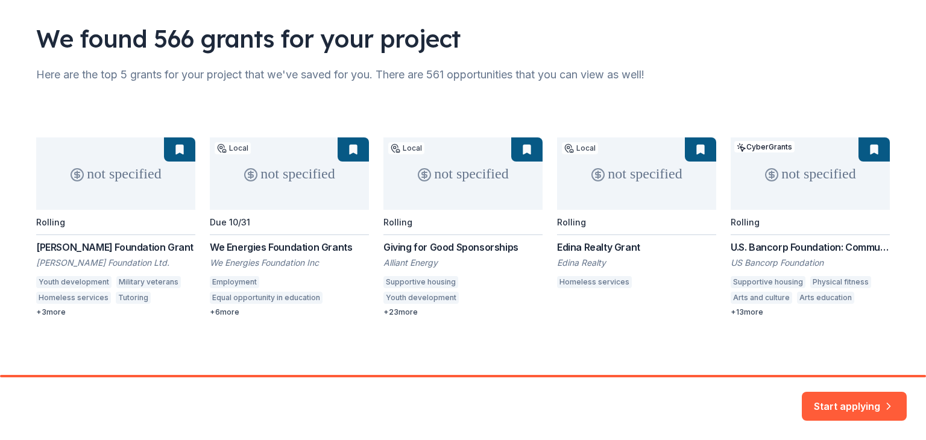
drag, startPoint x: 466, startPoint y: 300, endPoint x: 447, endPoint y: 285, distance: 24.0
click at [464, 300] on div "not specified Rolling Sonnentag Foundation Grant Sonnentag Foundation Ltd. Yout…" at bounding box center [463, 228] width 854 height 180
drag, startPoint x: 439, startPoint y: 280, endPoint x: 438, endPoint y: 265, distance: 15.1
click at [440, 280] on div "not specified Rolling Sonnentag Foundation Grant Sonnentag Foundation Ltd. Yout…" at bounding box center [463, 228] width 854 height 180
click at [437, 245] on div "not specified Rolling Sonnentag Foundation Grant Sonnentag Foundation Ltd. Yout…" at bounding box center [463, 228] width 854 height 180
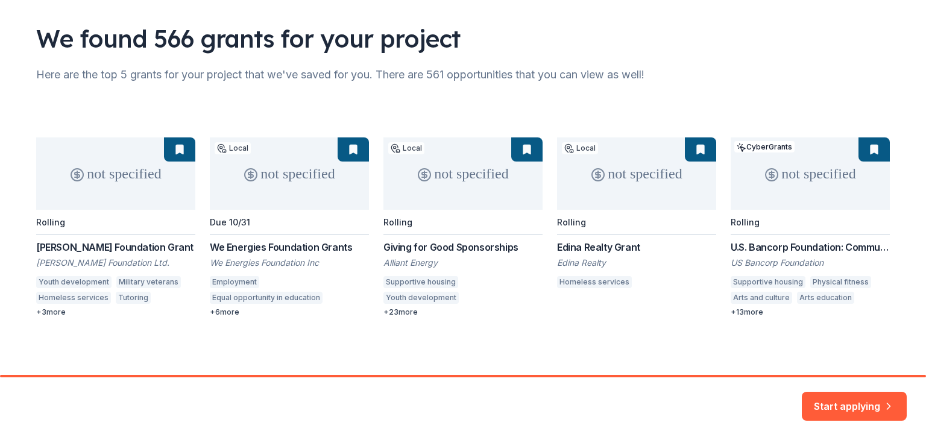
click at [847, 404] on button "Start applying" at bounding box center [854, 402] width 105 height 29
click at [847, 396] on div "Start applying" at bounding box center [854, 406] width 105 height 29
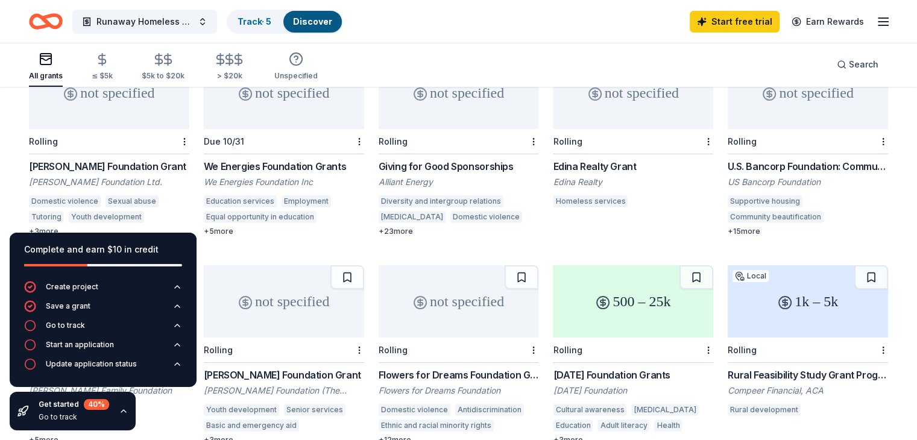
scroll to position [161, 0]
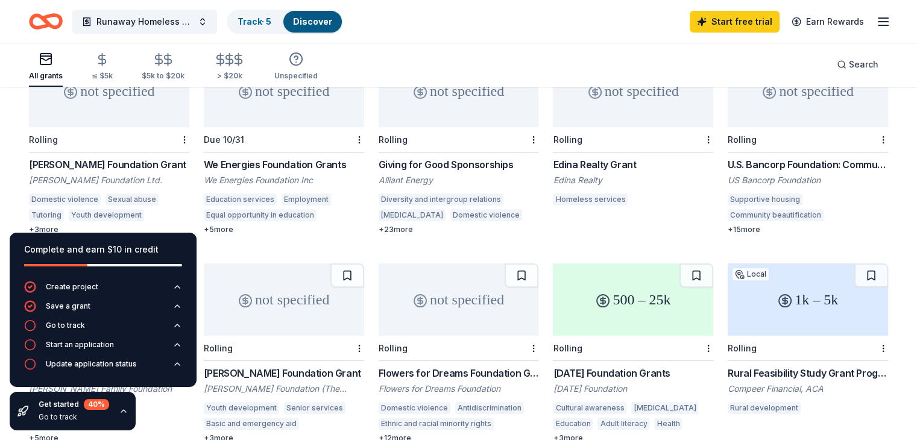
click at [117, 157] on div "[PERSON_NAME] Foundation Grant" at bounding box center [109, 164] width 160 height 14
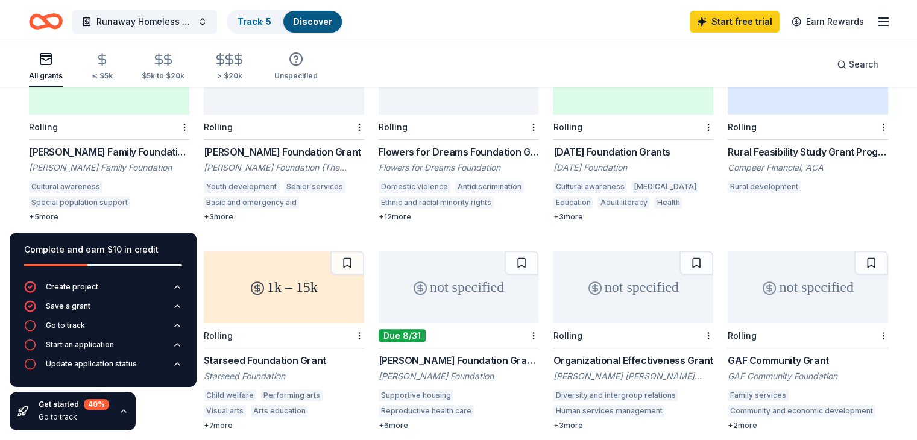
scroll to position [385, 0]
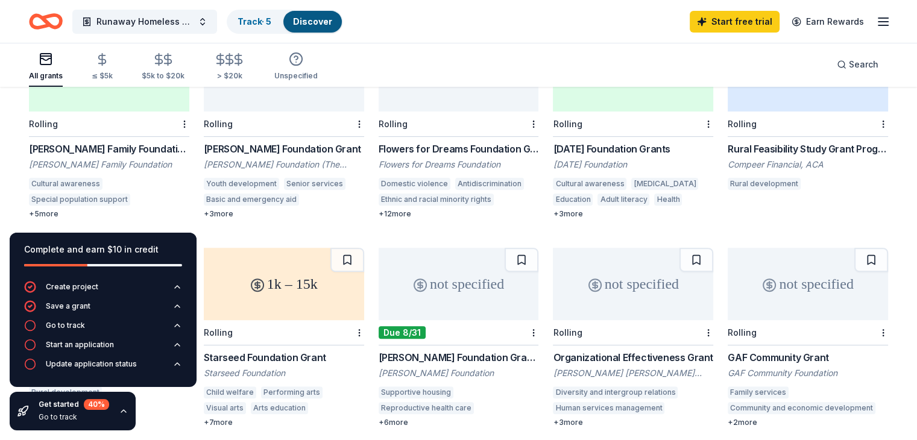
click at [403, 209] on div "+ 12 more" at bounding box center [459, 214] width 160 height 10
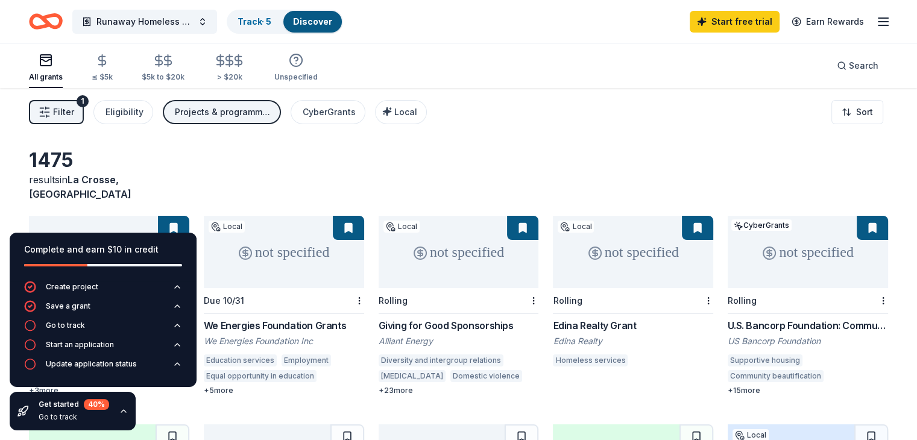
scroll to position [2, 0]
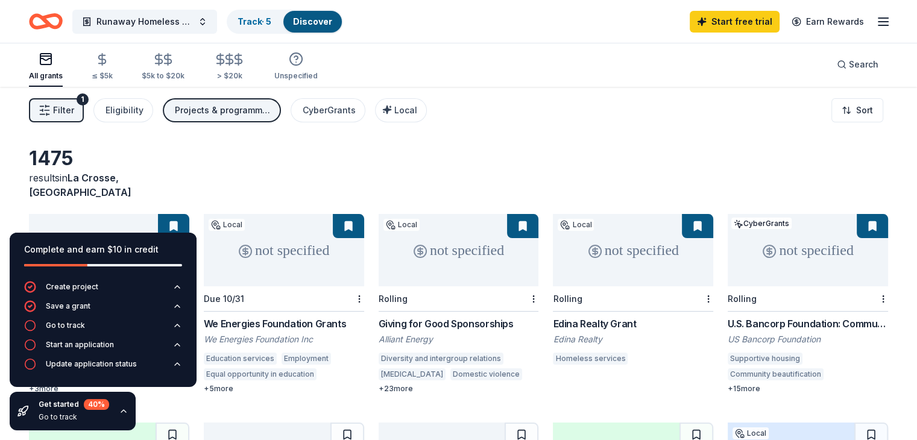
click at [598, 353] on div "Homeless services" at bounding box center [590, 359] width 75 height 12
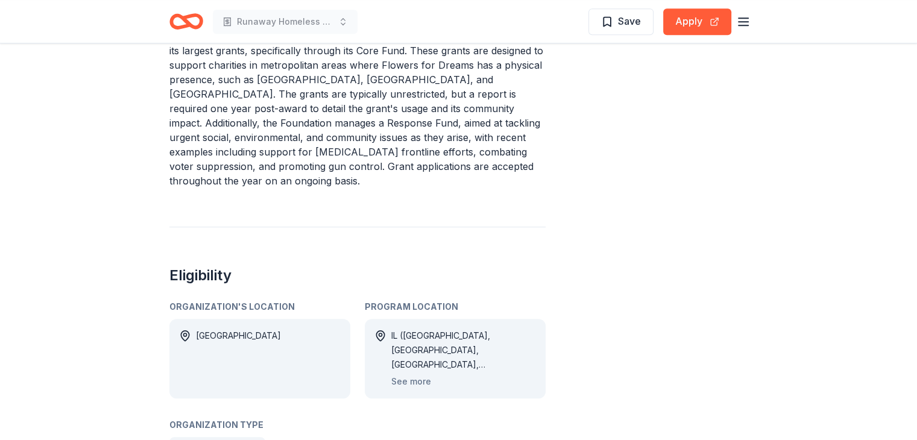
scroll to position [583, 0]
click at [420, 374] on button "See more" at bounding box center [411, 381] width 40 height 14
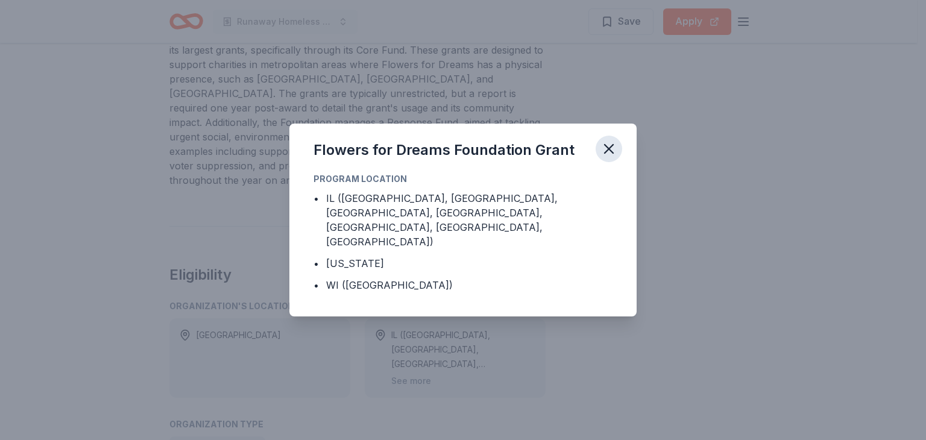
click at [609, 157] on icon "button" at bounding box center [609, 149] width 17 height 17
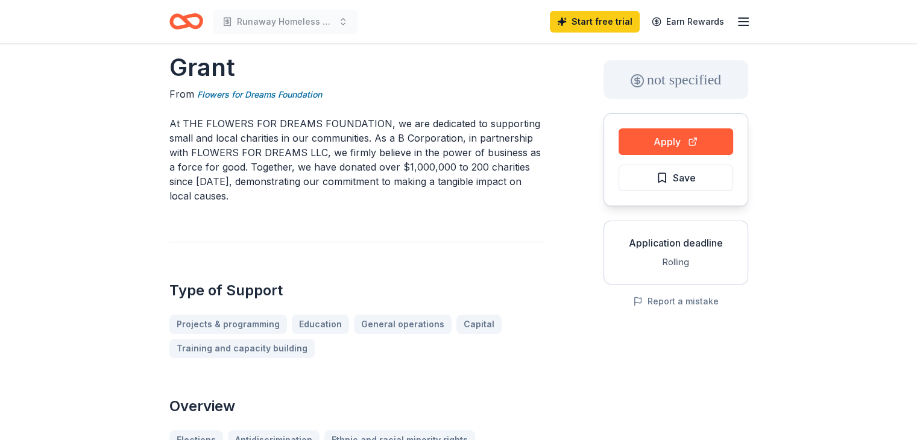
scroll to position [0, 0]
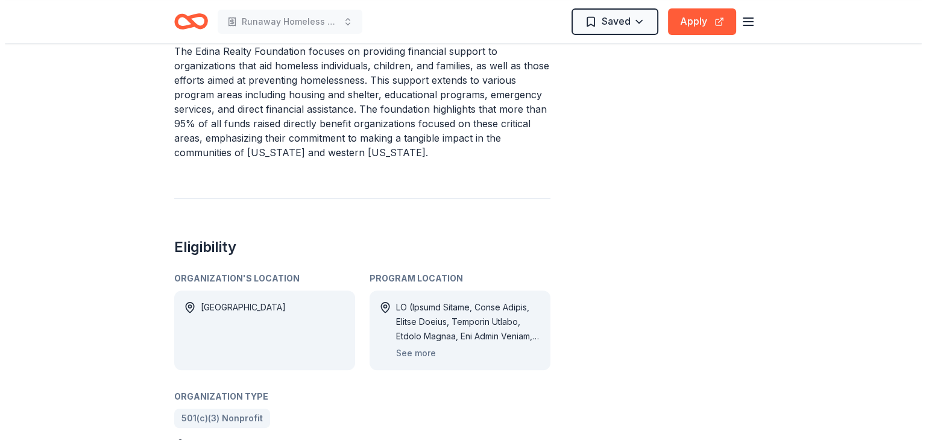
scroll to position [409, 0]
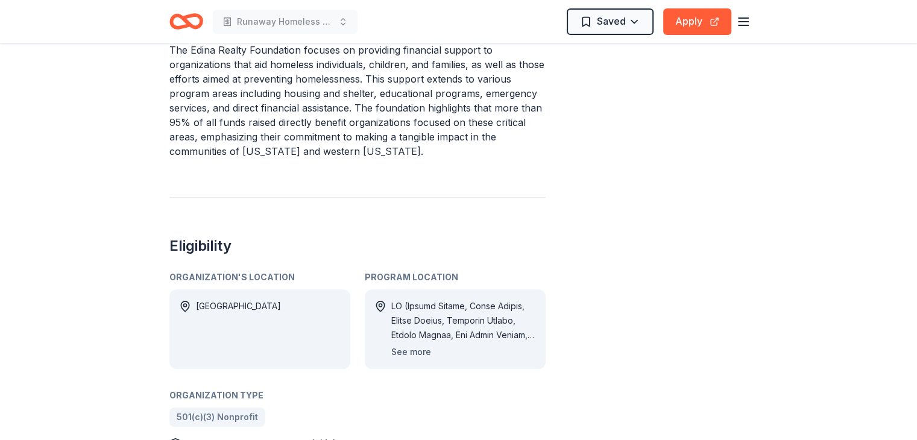
click at [421, 355] on button "See more" at bounding box center [411, 352] width 40 height 14
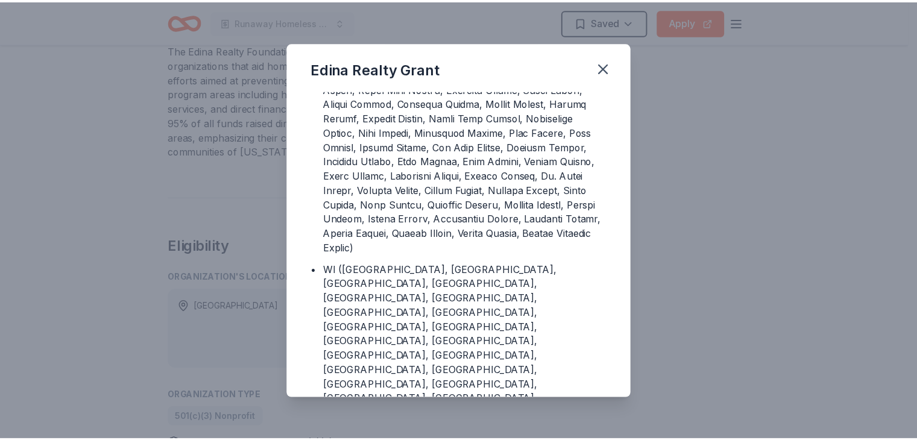
scroll to position [235, 0]
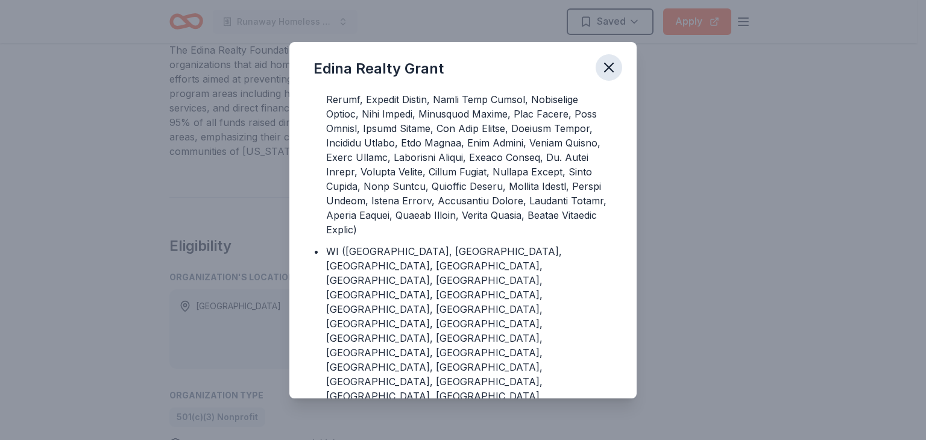
click at [609, 71] on icon "button" at bounding box center [609, 67] width 17 height 17
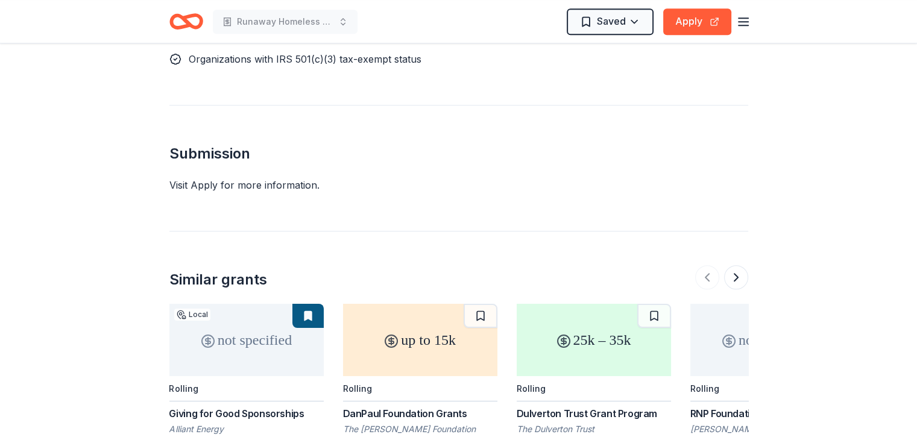
scroll to position [796, 0]
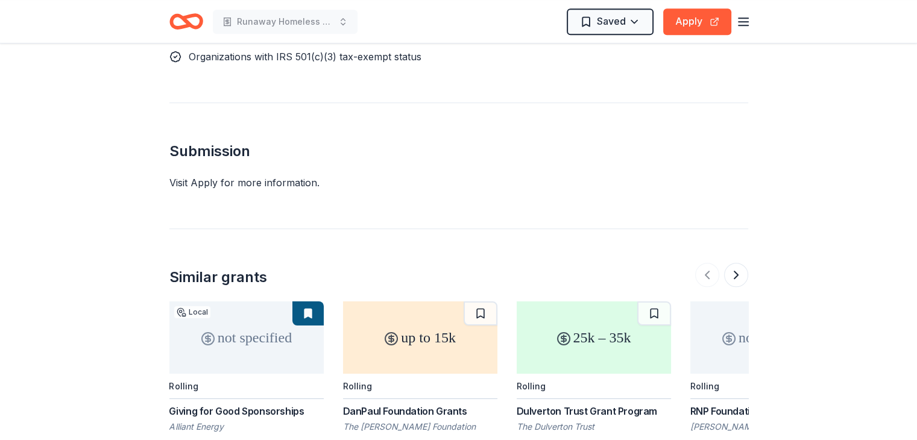
click at [282, 184] on div "Visit Apply for more information." at bounding box center [458, 183] width 579 height 14
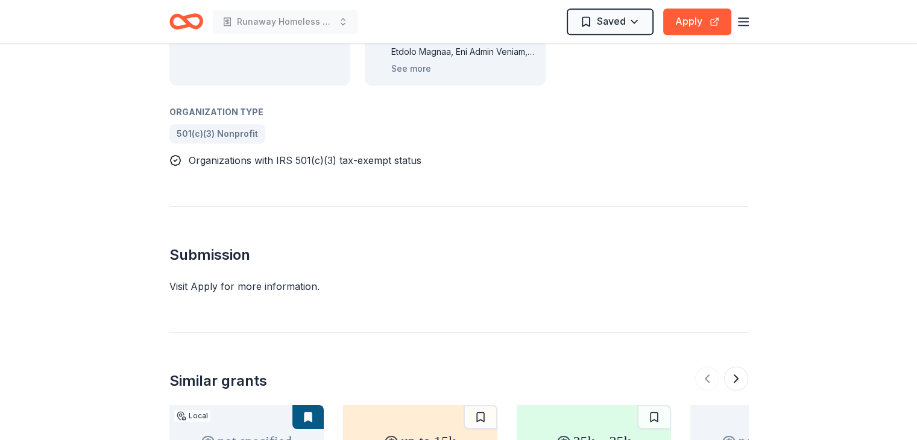
scroll to position [679, 0]
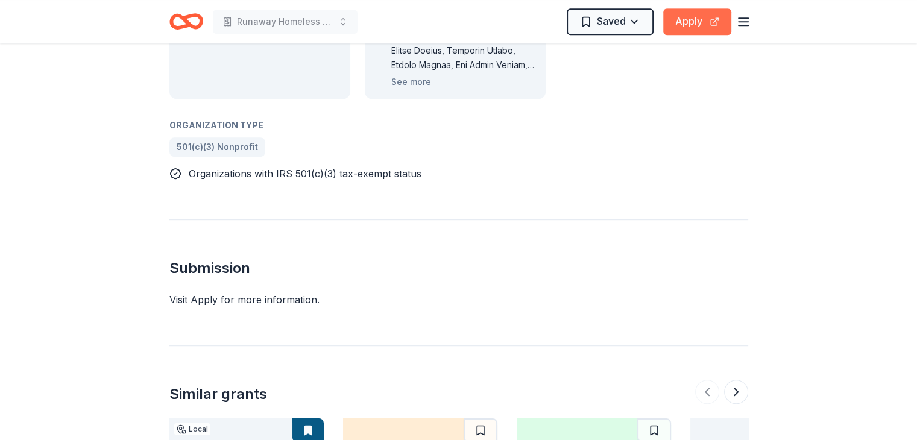
click at [682, 19] on button "Apply" at bounding box center [697, 21] width 68 height 27
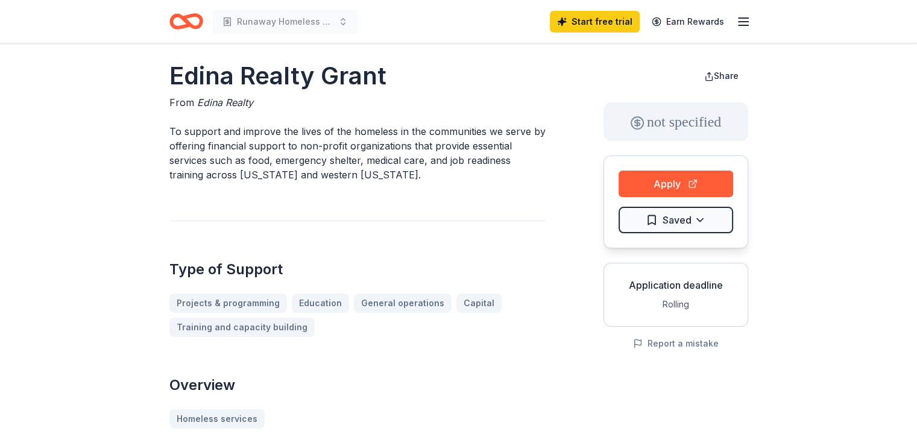
scroll to position [0, 0]
